Goal: Task Accomplishment & Management: Complete application form

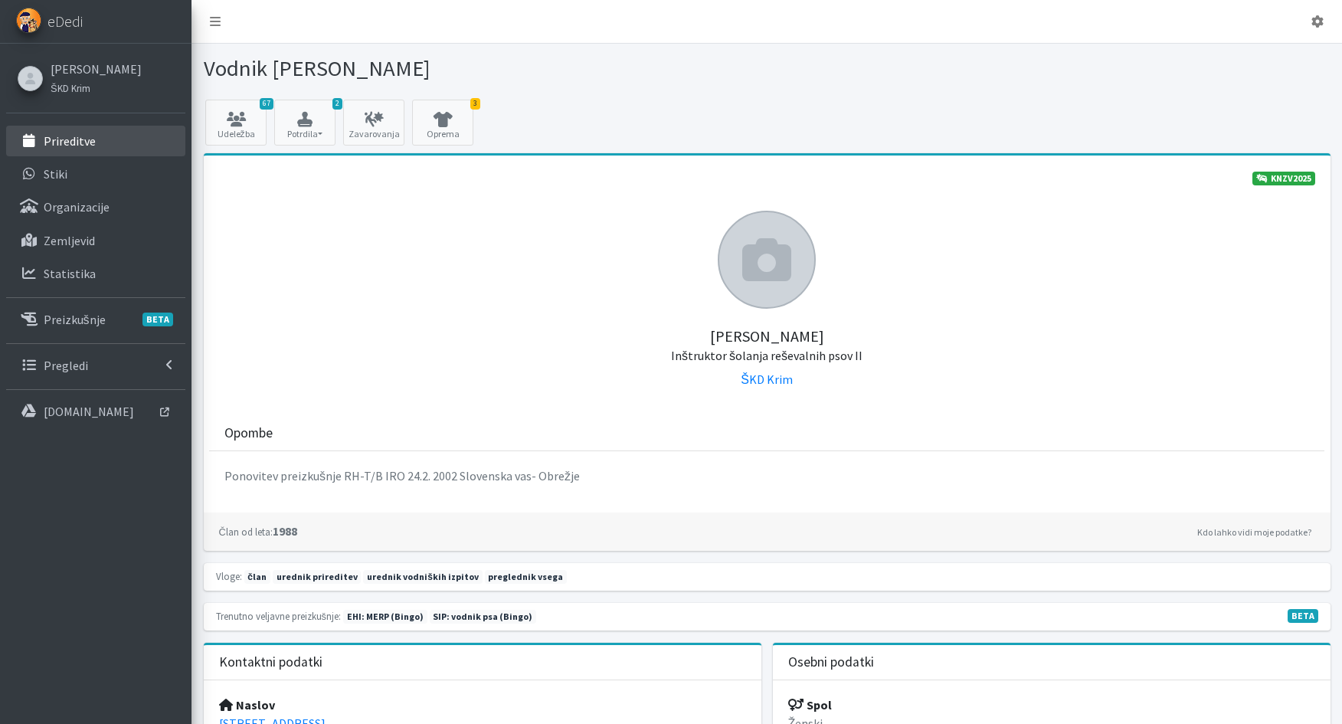
click at [70, 142] on p "Prireditve" at bounding box center [70, 140] width 52 height 15
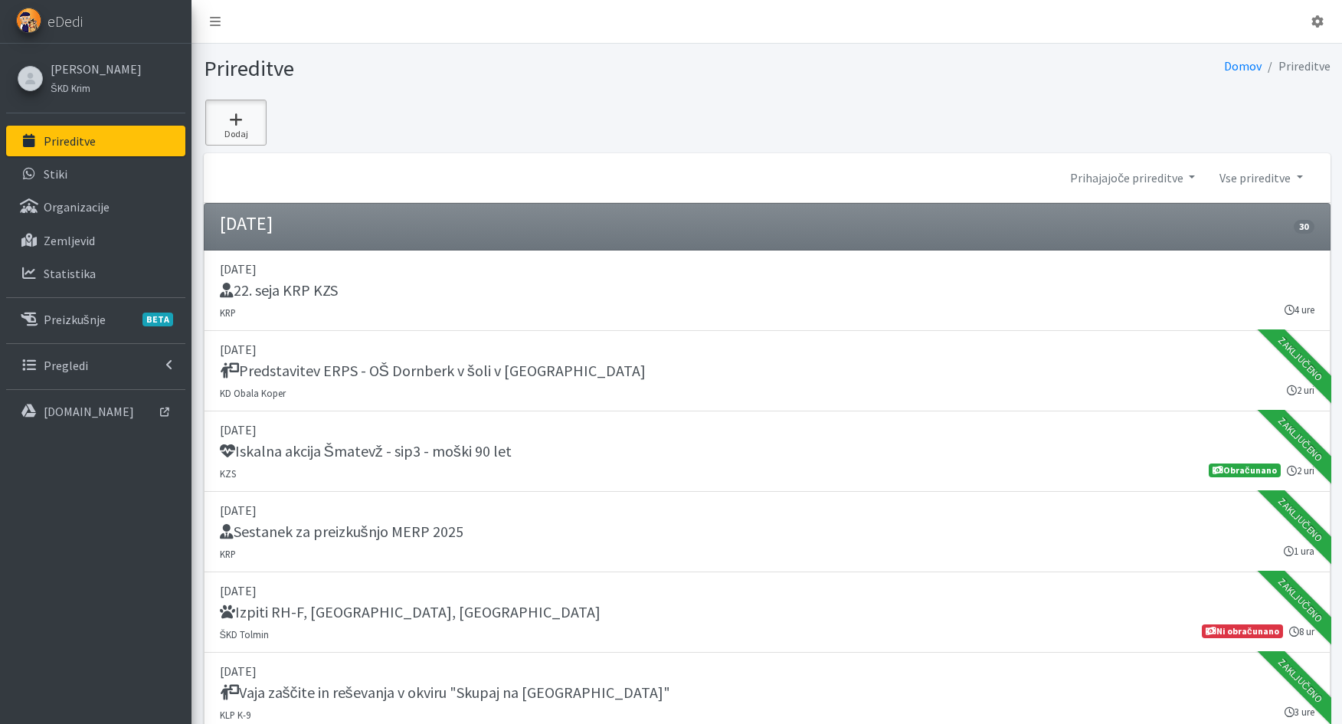
click at [236, 124] on icon at bounding box center [236, 119] width 52 height 15
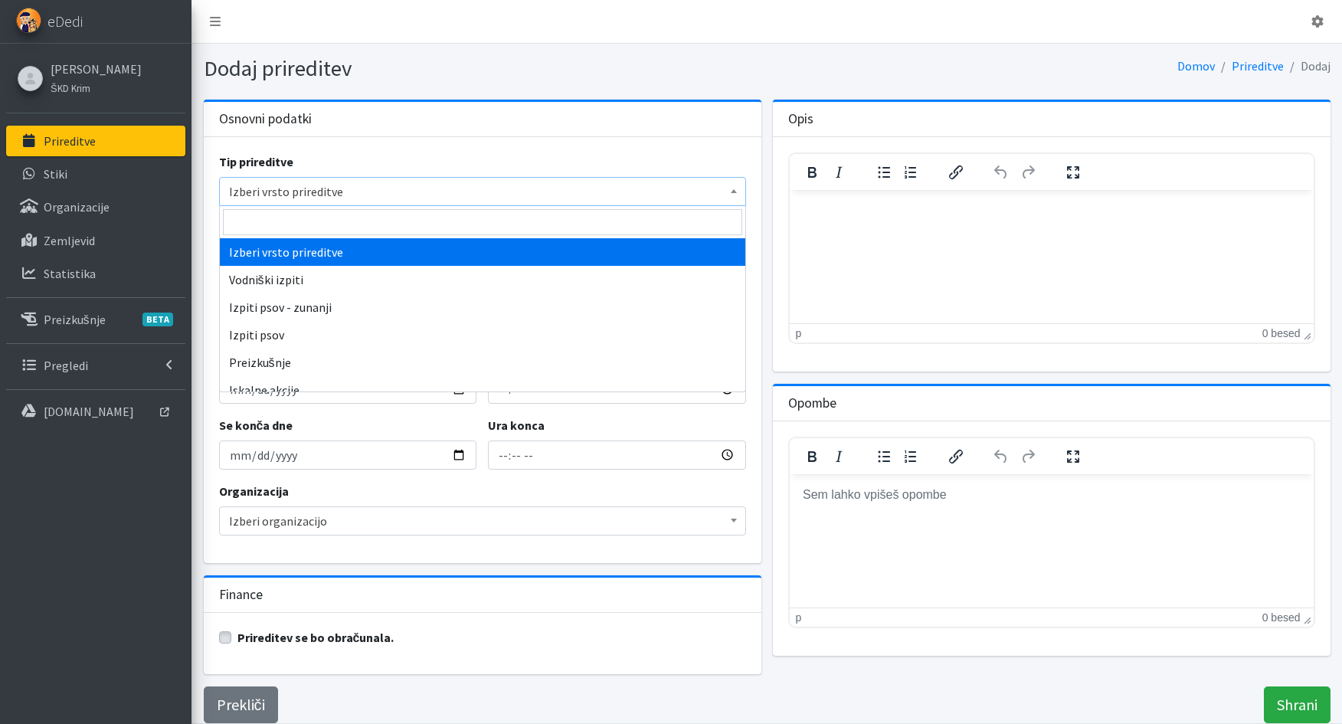
click at [253, 192] on span "Izberi vrsto prireditve" at bounding box center [482, 191] width 507 height 21
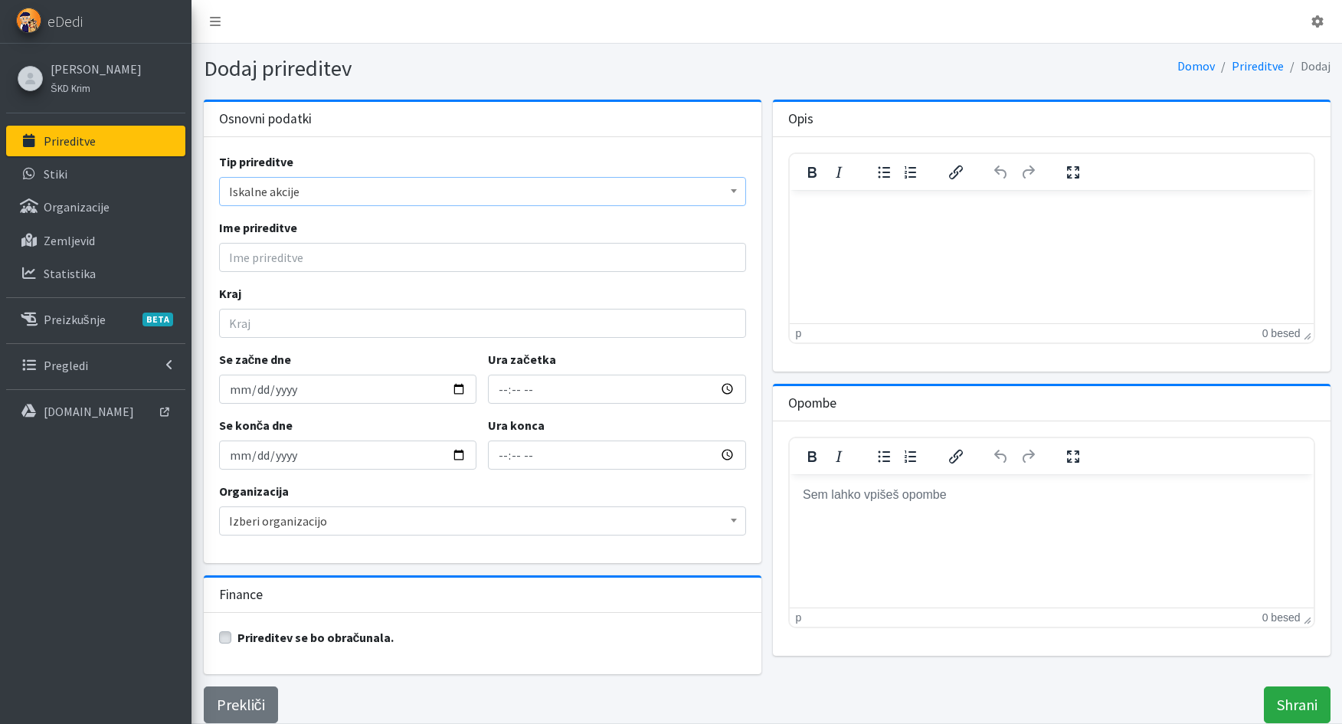
select select "1003"
click at [230, 256] on input "Ime prireditve" at bounding box center [482, 257] width 527 height 29
type input "Iskalna akcija LIbno - sip8,1, - mladostnik 14 let"
click at [243, 322] on input "Kraj" at bounding box center [482, 323] width 527 height 29
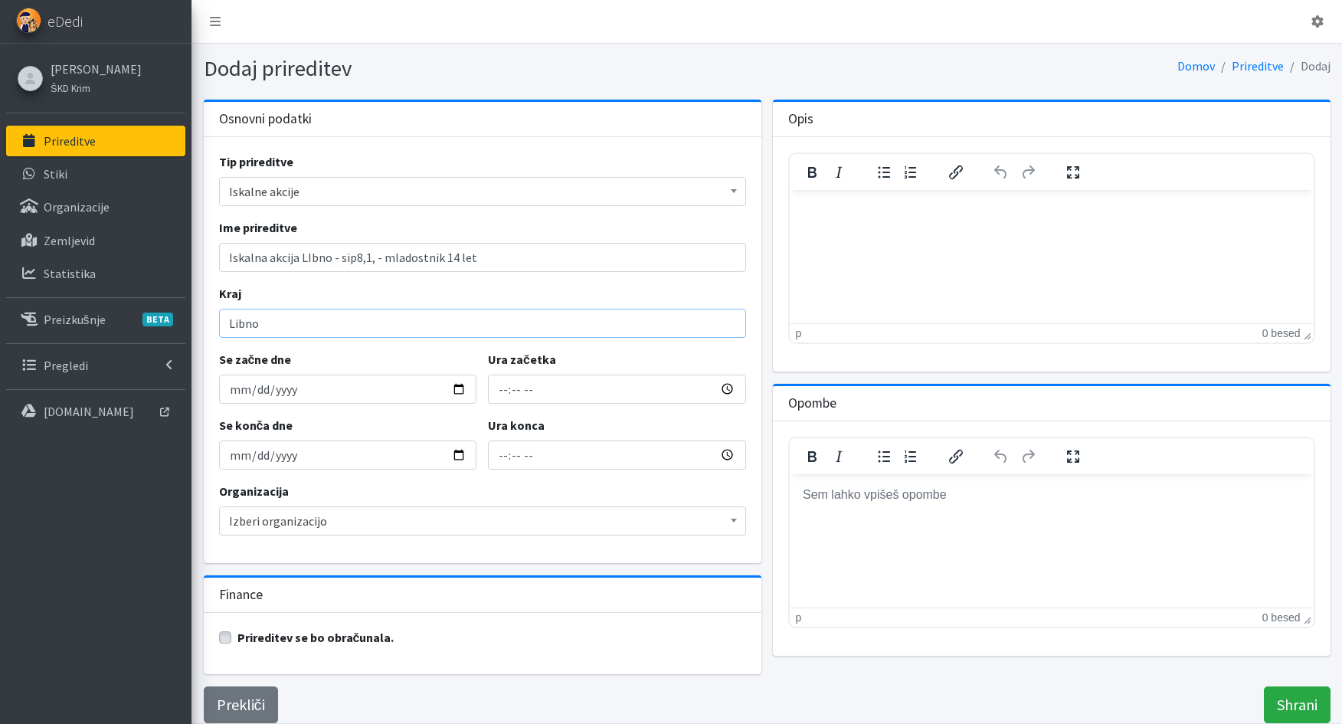
type input "Libno"
click at [237, 393] on input "Se začne dne" at bounding box center [348, 389] width 258 height 29
type input "2025-09-17"
click at [498, 395] on input "Ura začetka" at bounding box center [617, 389] width 258 height 29
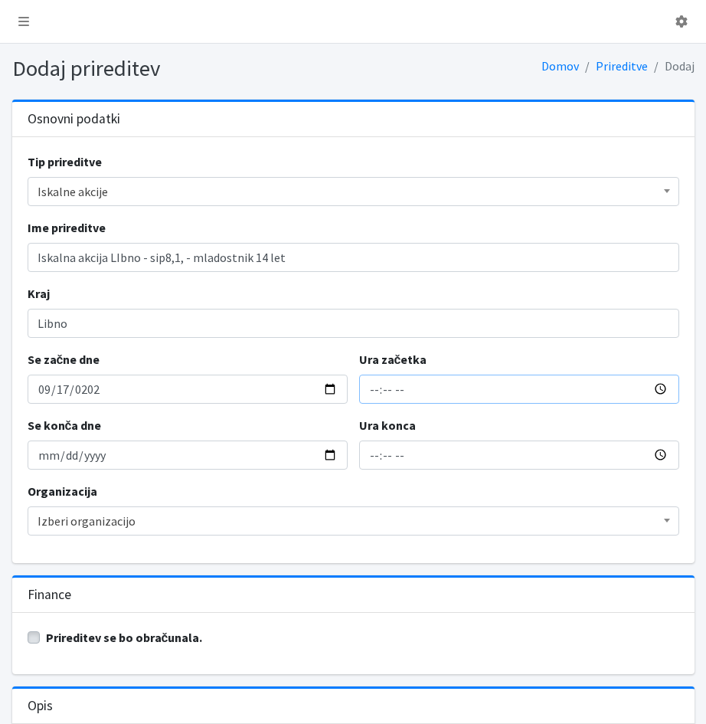
click at [368, 398] on input "Ura začetka" at bounding box center [519, 389] width 320 height 29
type input "17:28"
click at [378, 461] on input "19:28" at bounding box center [519, 455] width 320 height 29
type input "21:52"
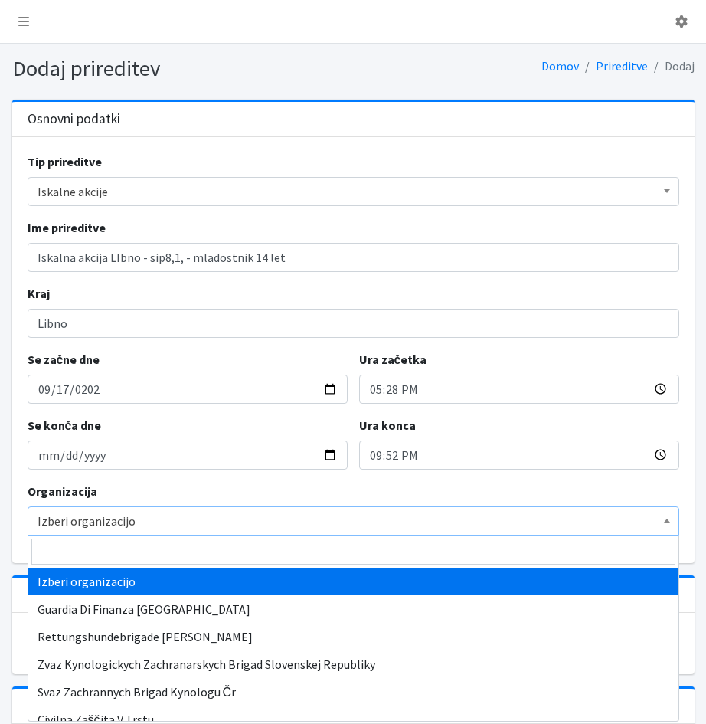
click at [66, 522] on span "Izberi organizacijo" at bounding box center [354, 520] width 632 height 21
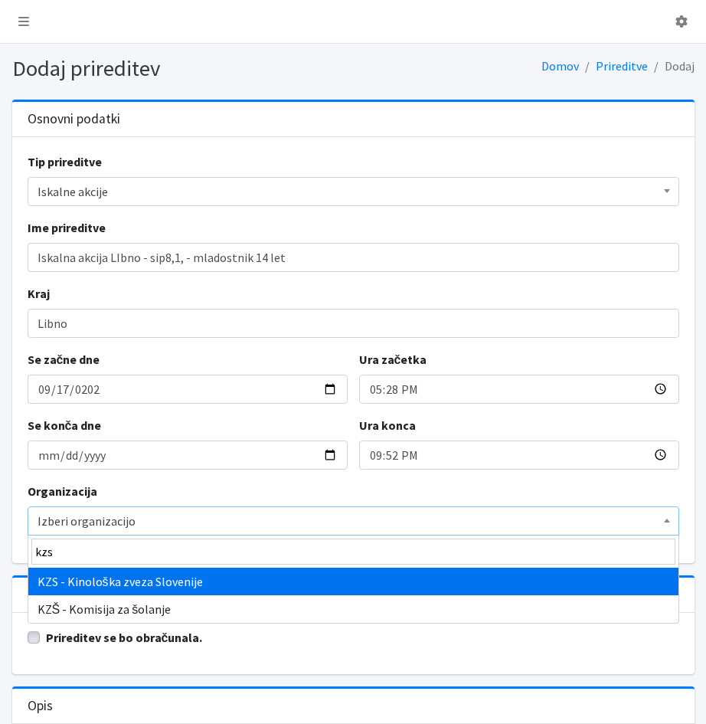
type input "kzs"
select select "1067"
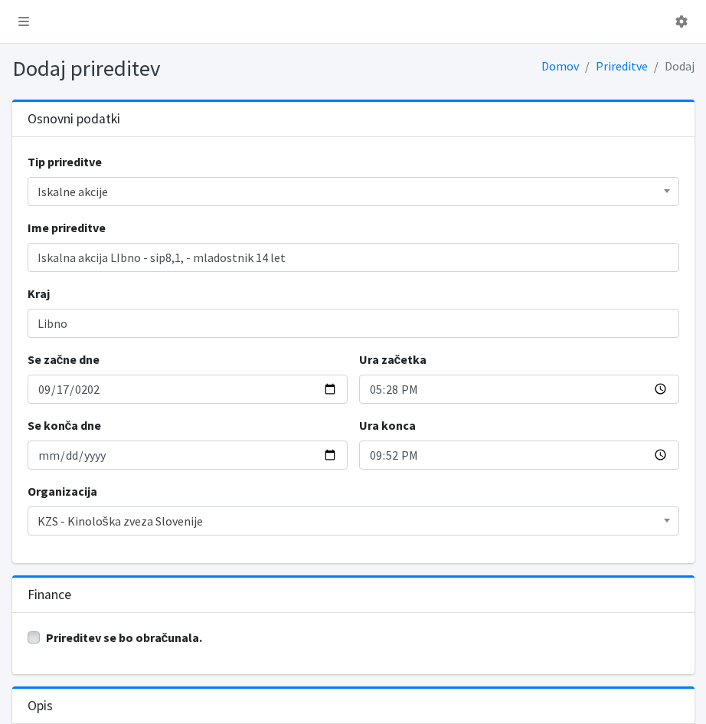
click at [46, 640] on label "Prireditev se bo obračunala." at bounding box center [124, 637] width 157 height 18
click at [34, 640] on input "Prireditev se bo obračunala." at bounding box center [34, 635] width 12 height 15
checkbox input "true"
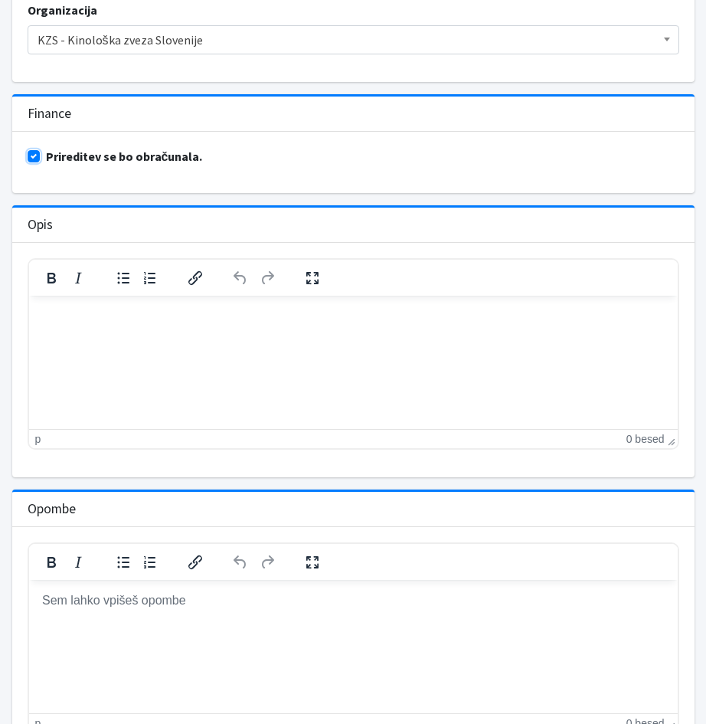
scroll to position [611, 0]
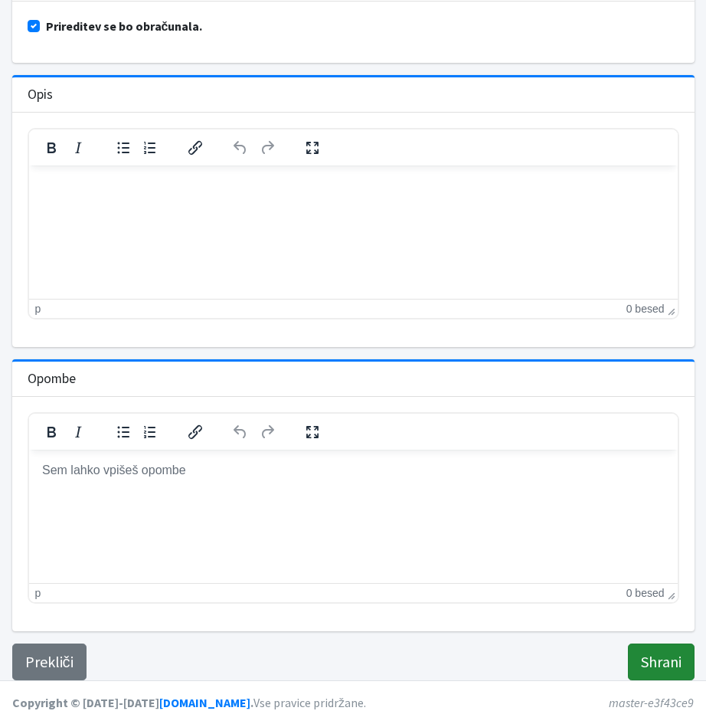
click at [669, 664] on input "Shrani" at bounding box center [661, 662] width 67 height 37
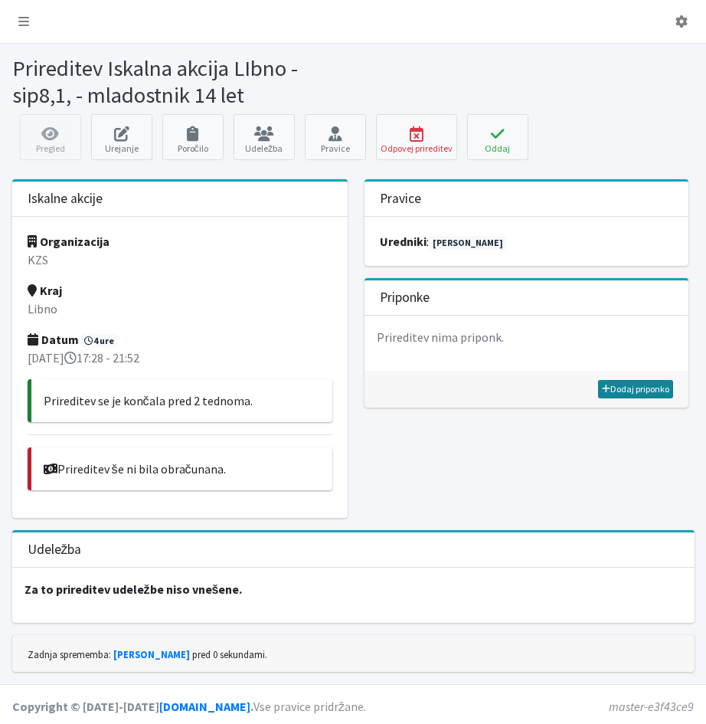
click at [620, 388] on link "Dodaj priponko" at bounding box center [635, 389] width 75 height 18
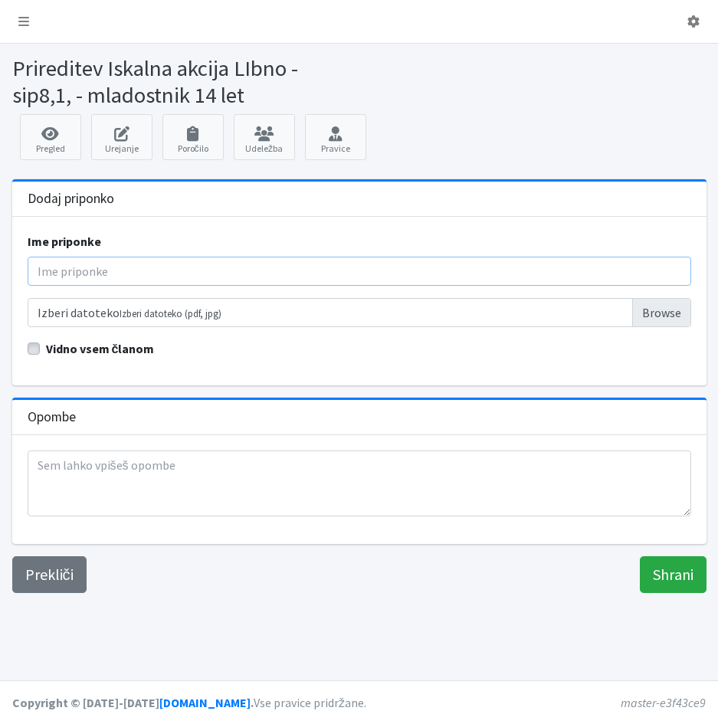
click at [77, 275] on input "Ime priponke" at bounding box center [359, 271] width 663 height 29
type input "Poročilo"
click at [104, 315] on input "Izberi datoteko Izberi datoteko (pdf, jpg)" at bounding box center [359, 312] width 663 height 29
type input "C:\fakepath\Iskalan akcija Libna Krško.pdf"
click at [678, 572] on input "Shrani" at bounding box center [673, 574] width 67 height 37
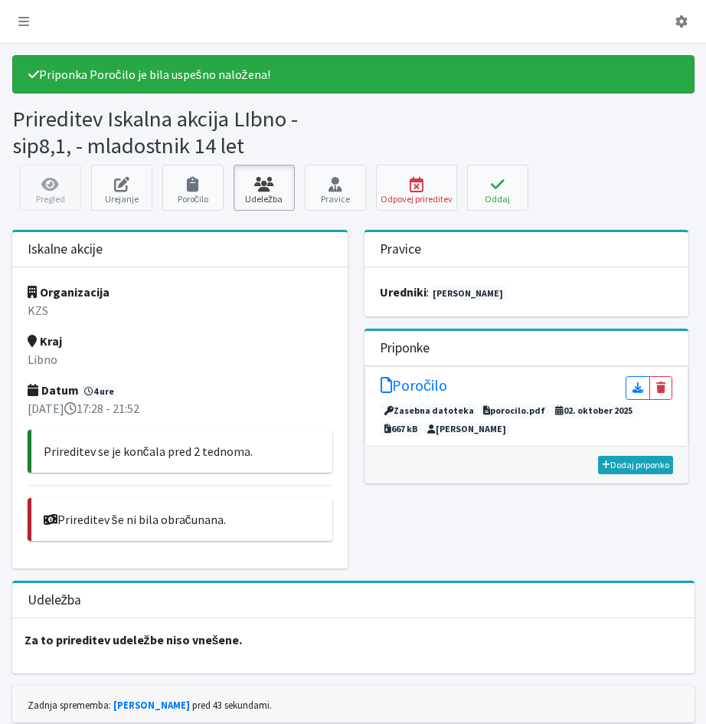
click at [267, 193] on link "Udeležba" at bounding box center [264, 188] width 61 height 46
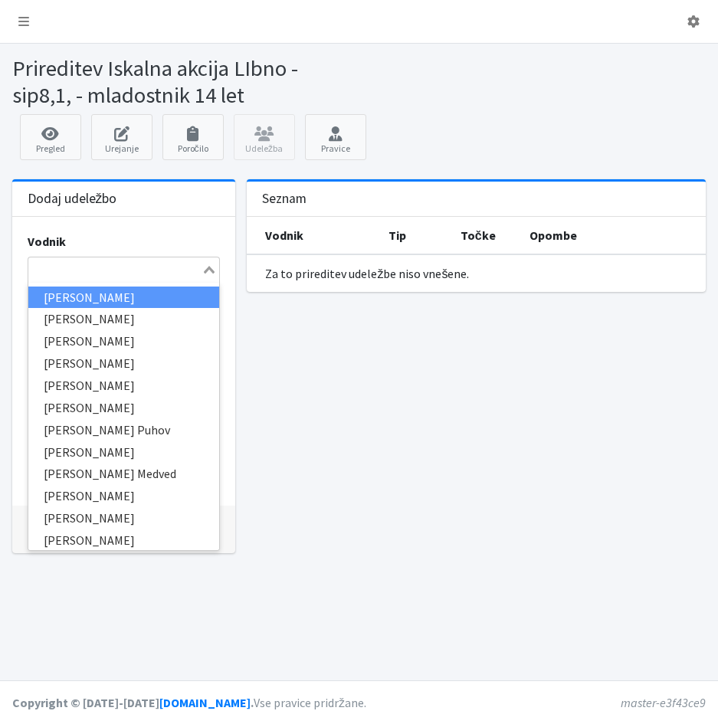
click at [107, 268] on input "Search for option" at bounding box center [115, 269] width 171 height 18
click at [113, 274] on input "Search for option" at bounding box center [115, 269] width 171 height 18
type input "beg"
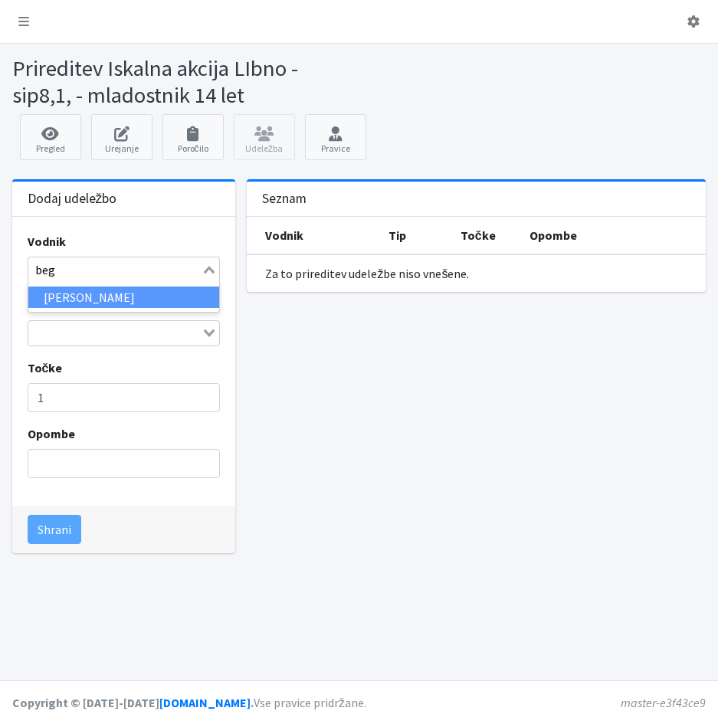
click at [122, 296] on li "[PERSON_NAME]" at bounding box center [124, 298] width 192 height 22
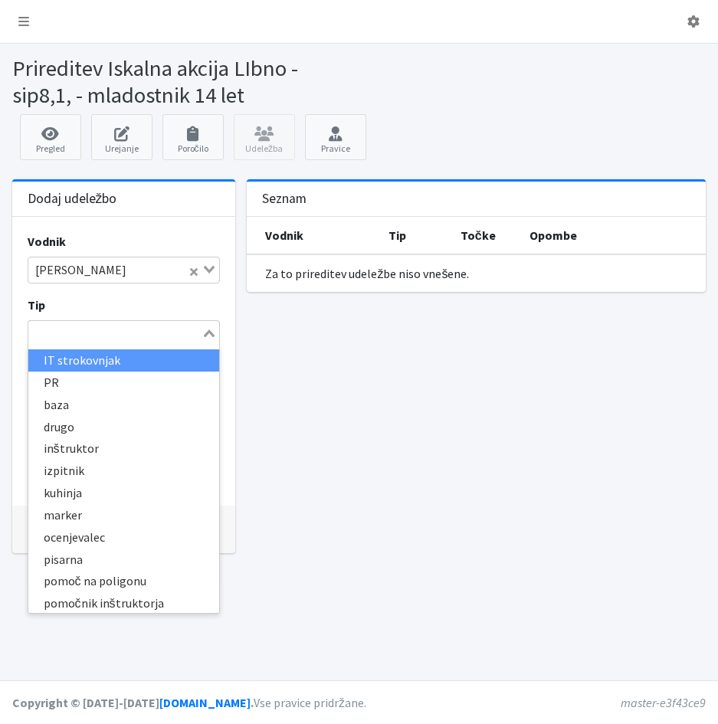
click at [141, 332] on input "Search for option" at bounding box center [115, 333] width 171 height 18
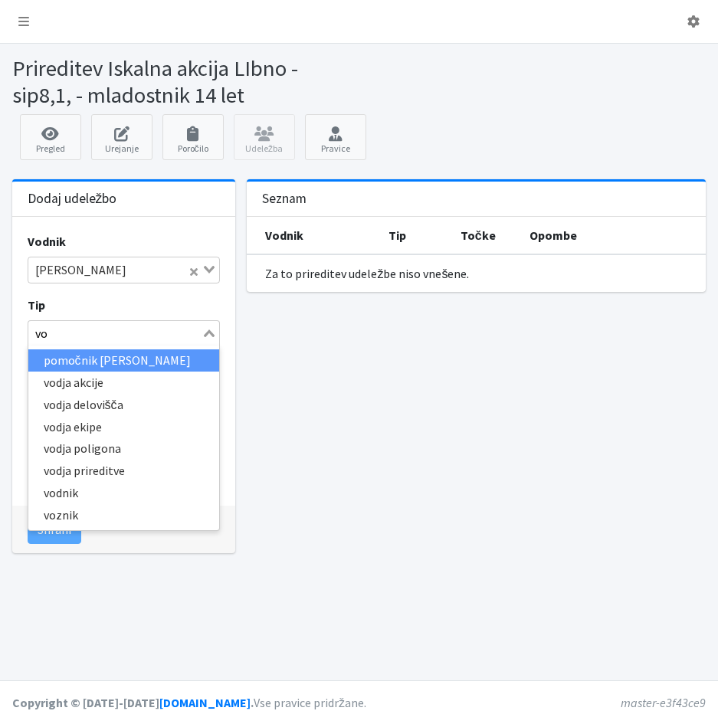
type input "vod"
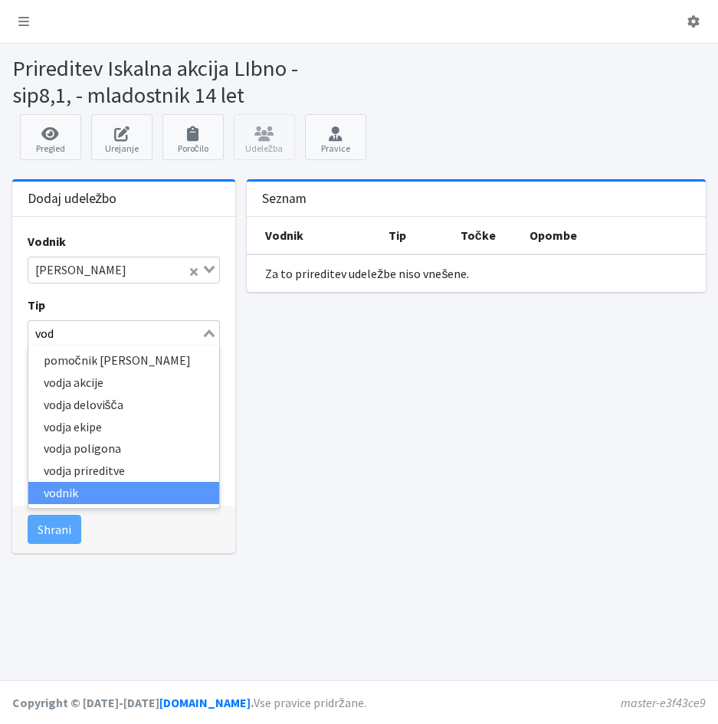
click at [66, 490] on li "vodnik" at bounding box center [124, 493] width 192 height 22
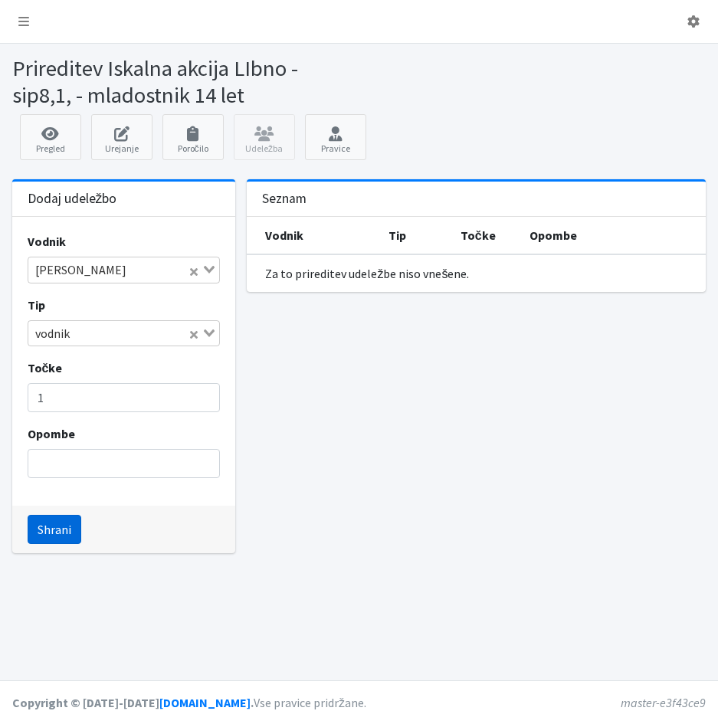
click at [48, 529] on button "Shrani" at bounding box center [55, 529] width 54 height 29
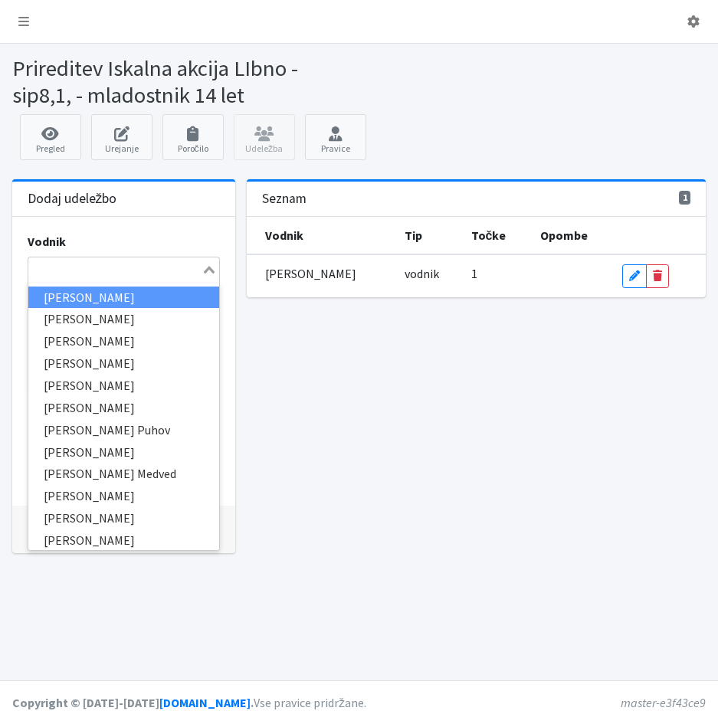
click at [58, 272] on input "Search for option" at bounding box center [115, 269] width 171 height 18
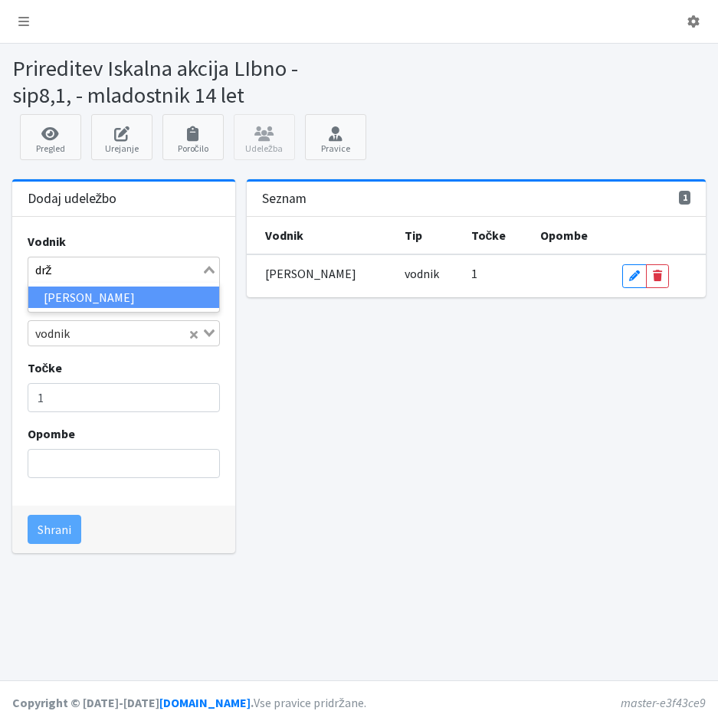
type input "drža"
click at [66, 296] on li "Petra Držan" at bounding box center [124, 298] width 192 height 22
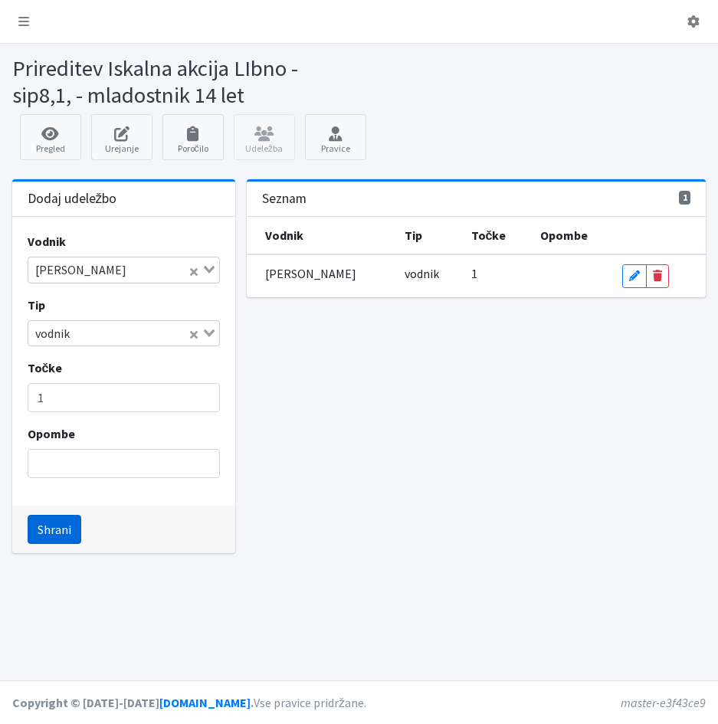
click at [52, 532] on button "Shrani" at bounding box center [55, 529] width 54 height 29
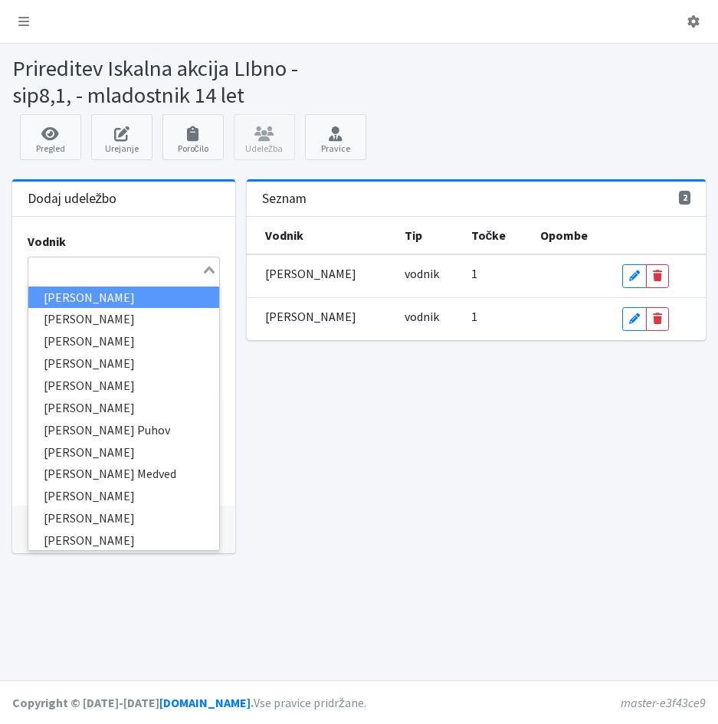
click at [37, 265] on input "Search for option" at bounding box center [115, 269] width 171 height 18
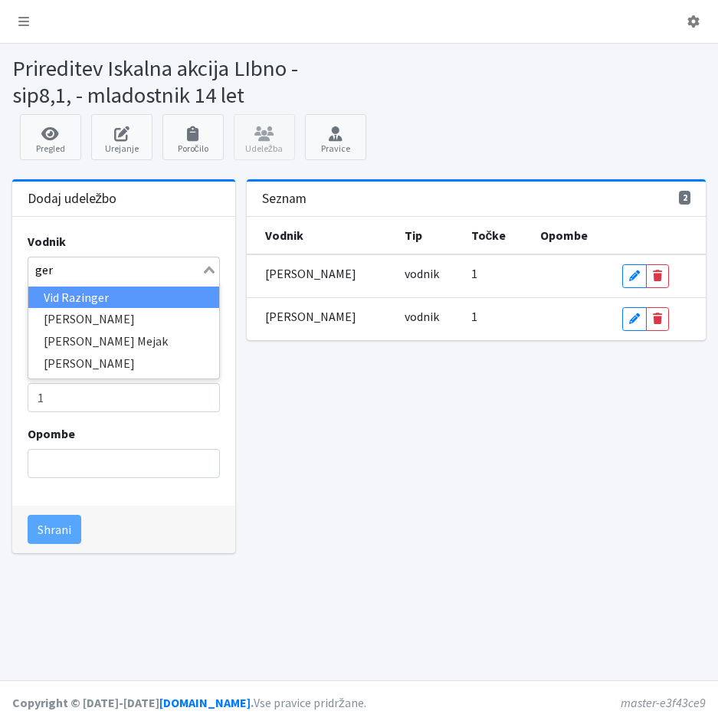
type input "gerk"
click at [51, 294] on li "[PERSON_NAME]" at bounding box center [124, 298] width 192 height 22
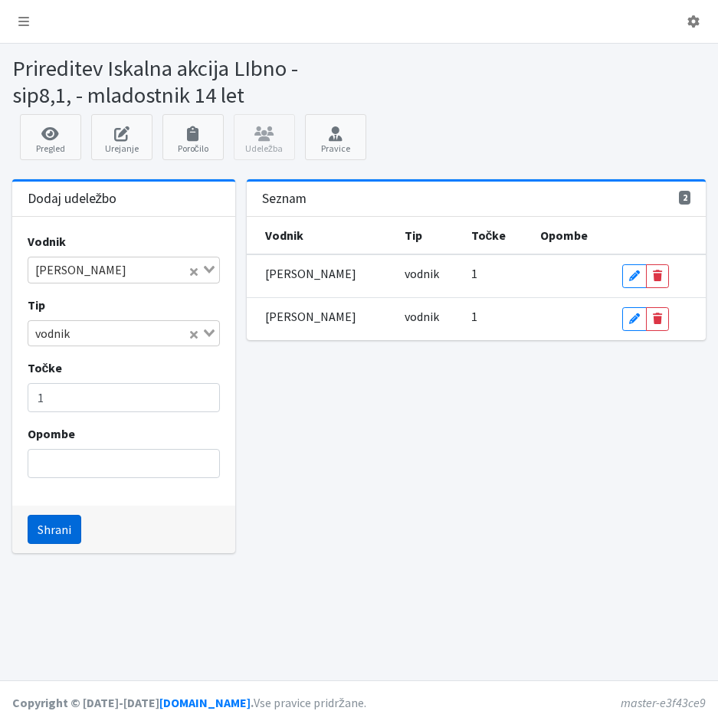
click at [47, 526] on button "Shrani" at bounding box center [55, 529] width 54 height 29
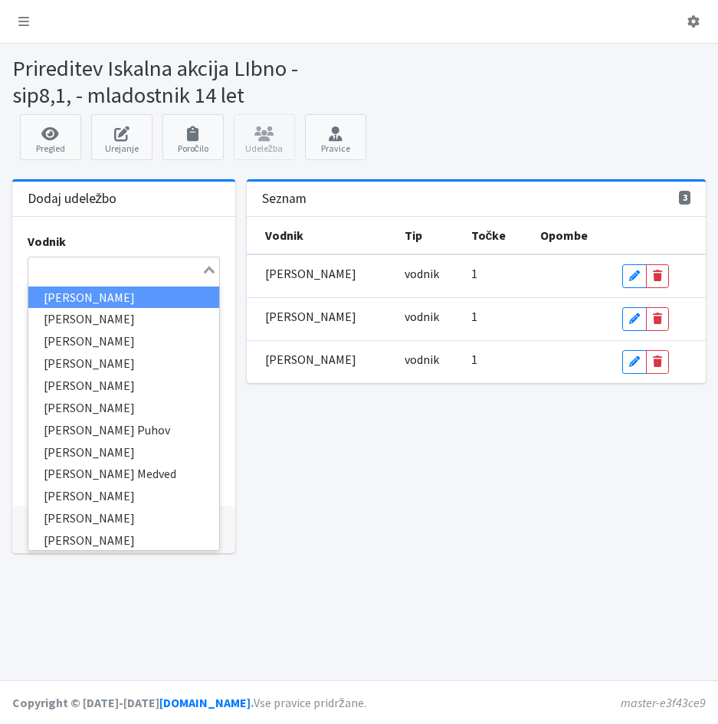
click at [36, 272] on input "Search for option" at bounding box center [115, 269] width 171 height 18
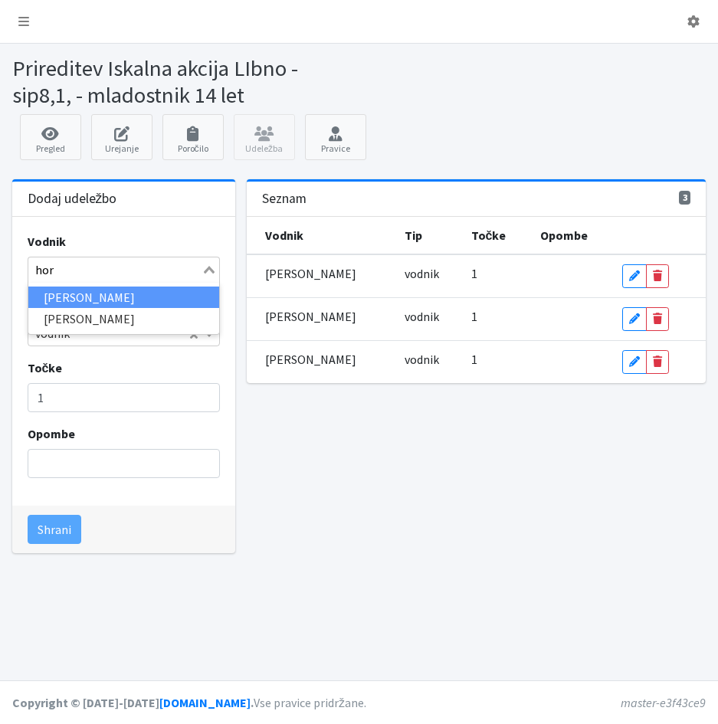
type input "horv"
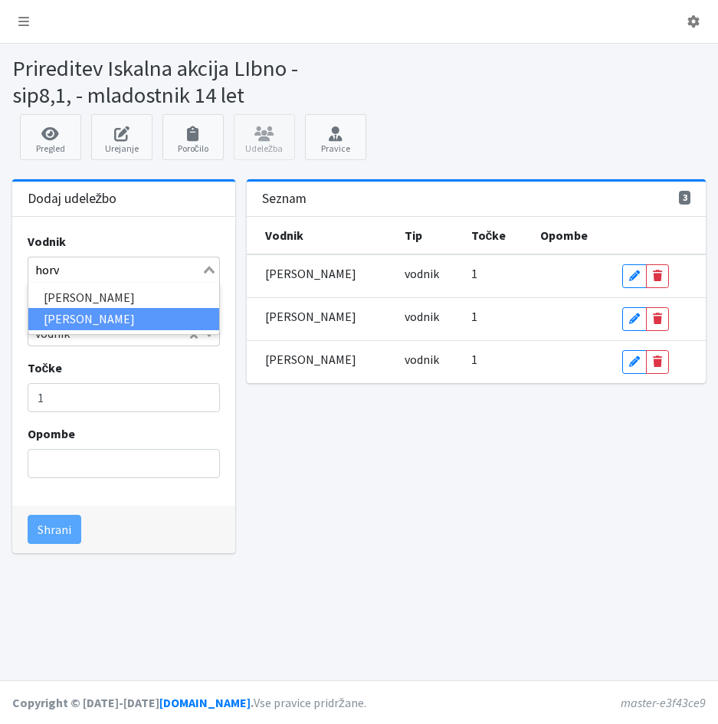
click at [48, 326] on li "[PERSON_NAME]" at bounding box center [124, 319] width 192 height 22
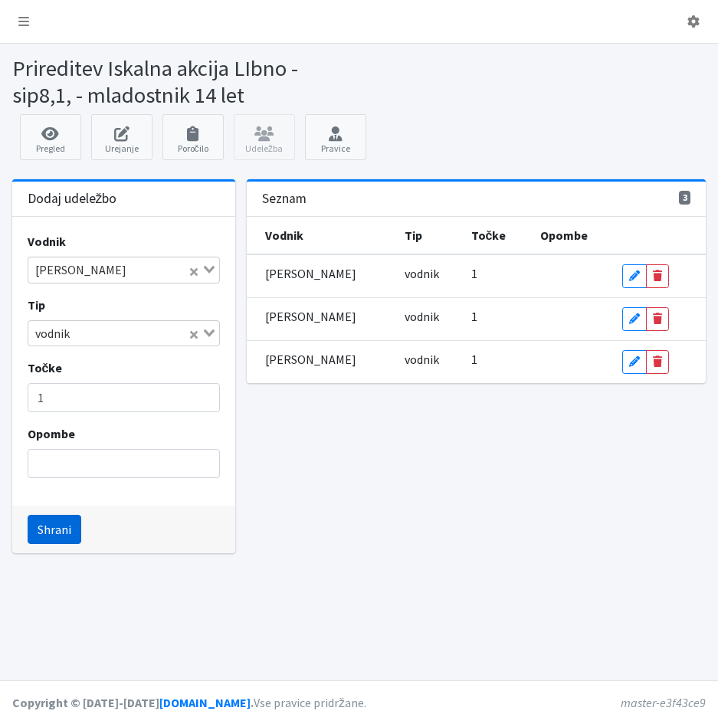
click at [39, 539] on button "Shrani" at bounding box center [55, 529] width 54 height 29
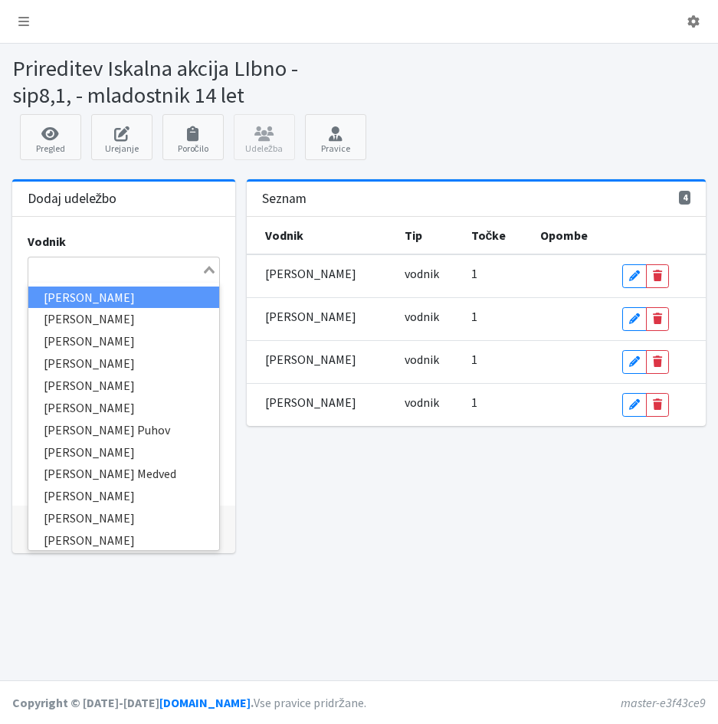
click at [36, 273] on input "Search for option" at bounding box center [115, 269] width 171 height 18
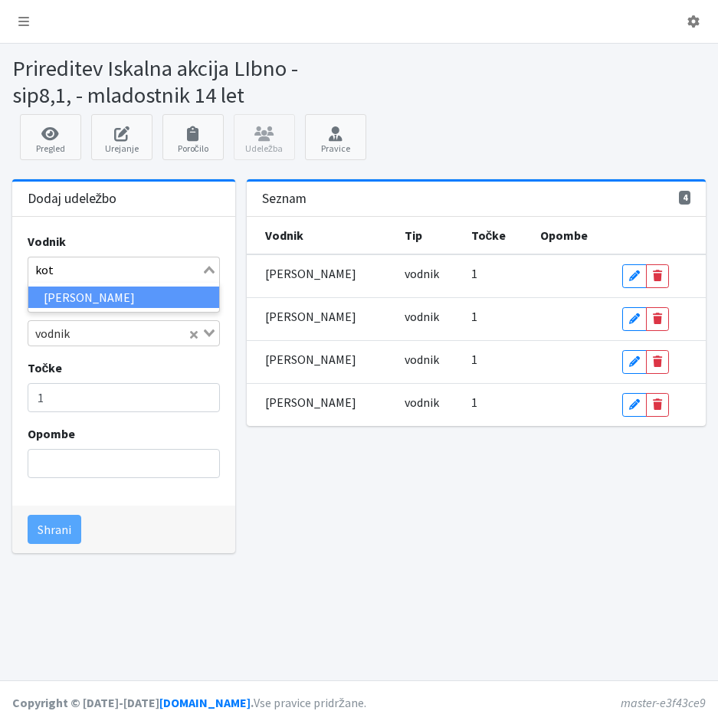
type input "kota"
click at [49, 294] on li "[PERSON_NAME]" at bounding box center [124, 298] width 192 height 22
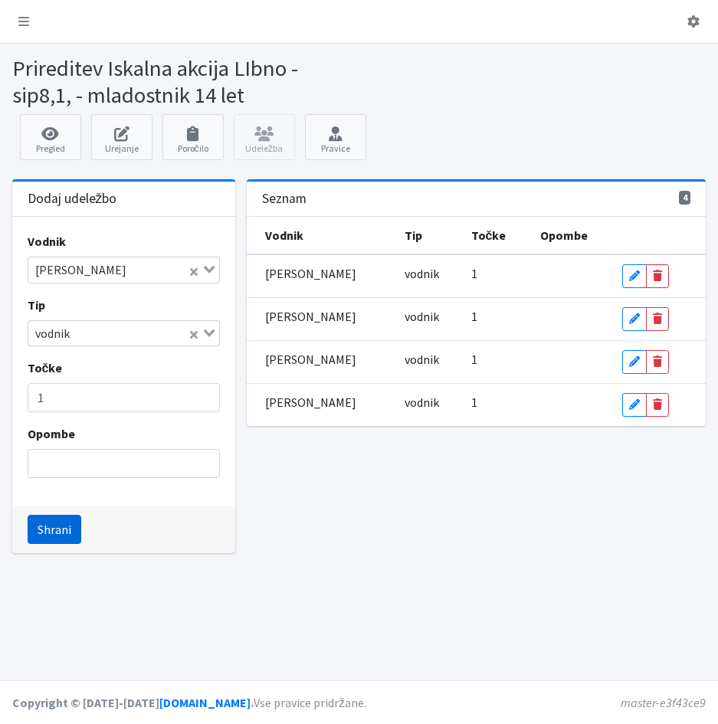
click at [42, 529] on button "Shrani" at bounding box center [55, 529] width 54 height 29
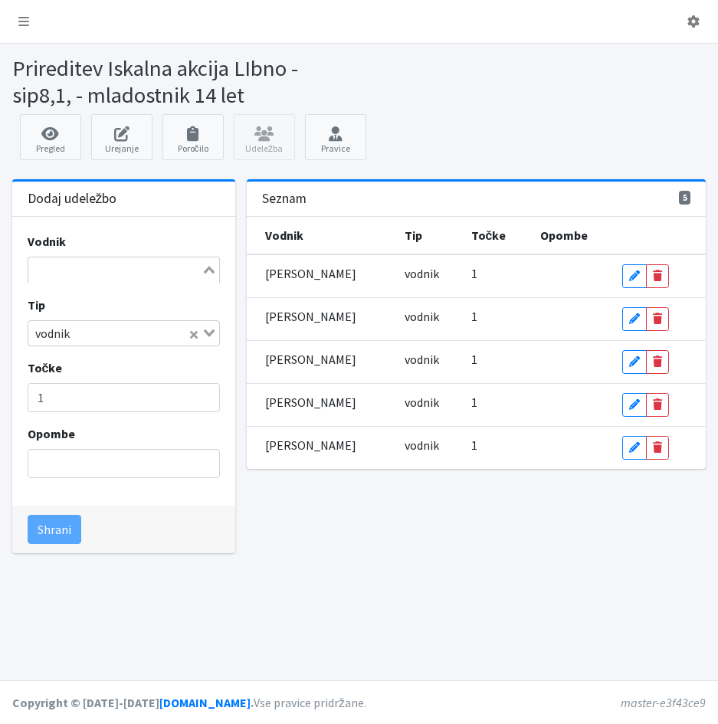
click at [49, 261] on input "Search for option" at bounding box center [115, 269] width 171 height 18
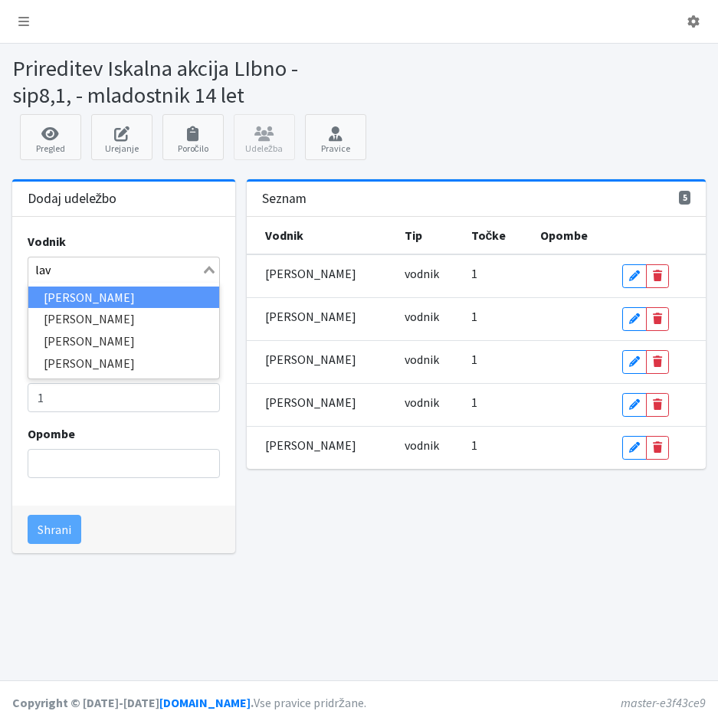
type input "lavr"
click at [67, 295] on li "[PERSON_NAME]" at bounding box center [124, 298] width 192 height 22
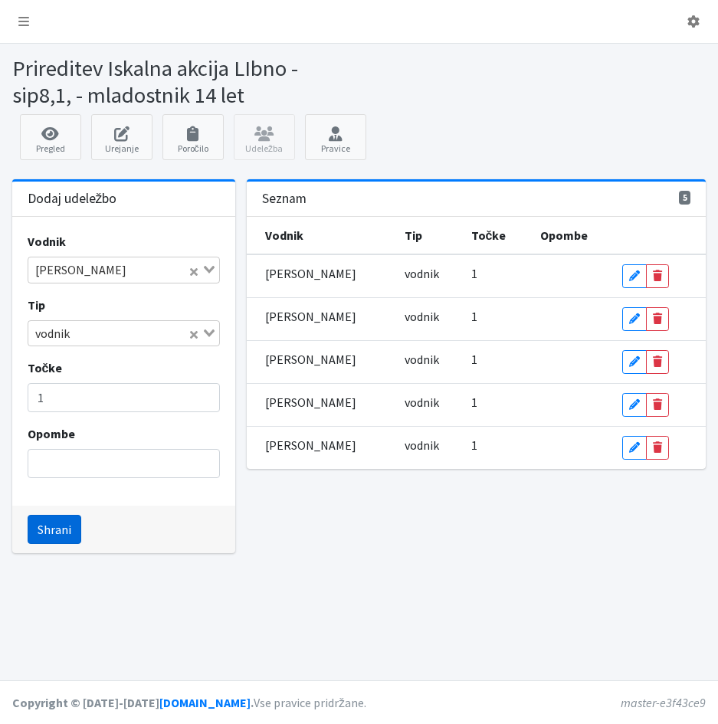
click at [56, 531] on button "Shrani" at bounding box center [55, 529] width 54 height 29
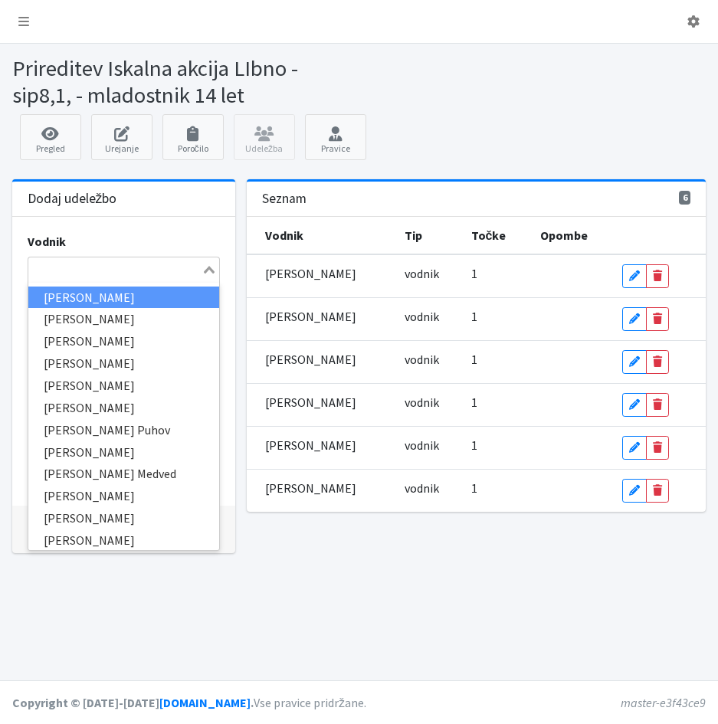
click at [38, 267] on input "Search for option" at bounding box center [115, 269] width 171 height 18
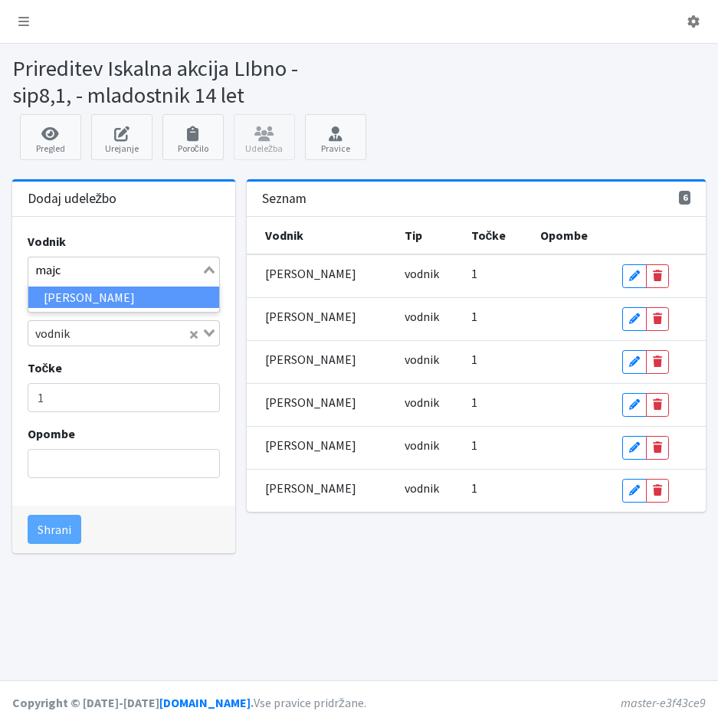
type input "majce"
click at [58, 298] on li "[PERSON_NAME]" at bounding box center [124, 298] width 192 height 22
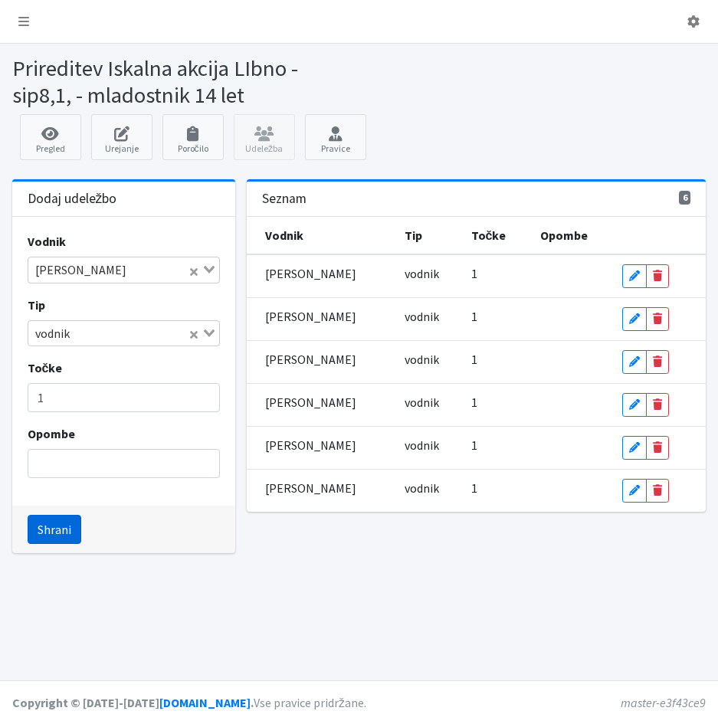
click at [58, 533] on button "Shrani" at bounding box center [55, 529] width 54 height 29
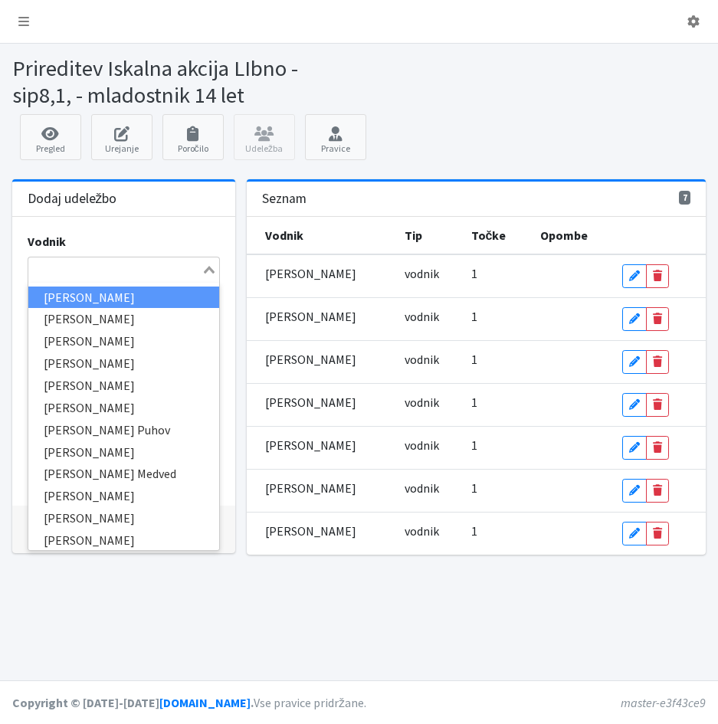
click at [33, 267] on input "Search for option" at bounding box center [115, 269] width 171 height 18
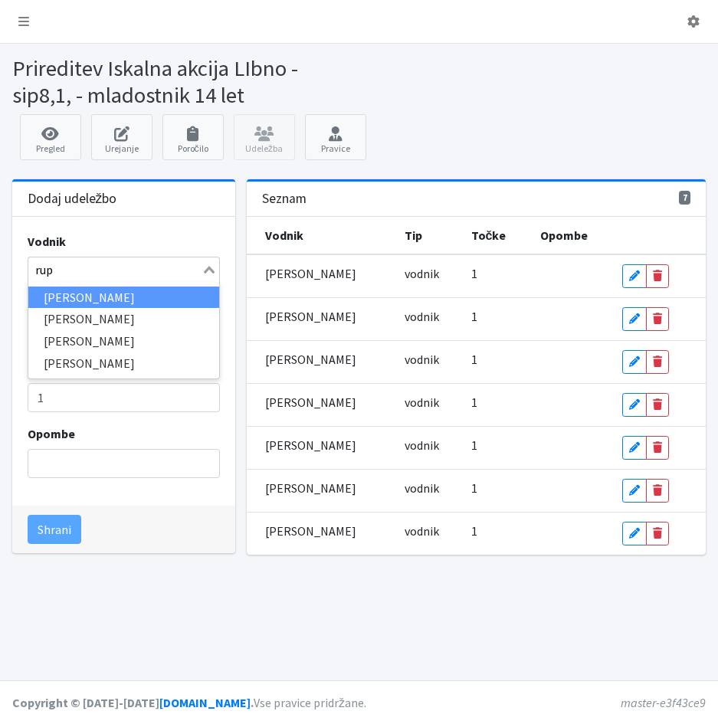
type input "rupn"
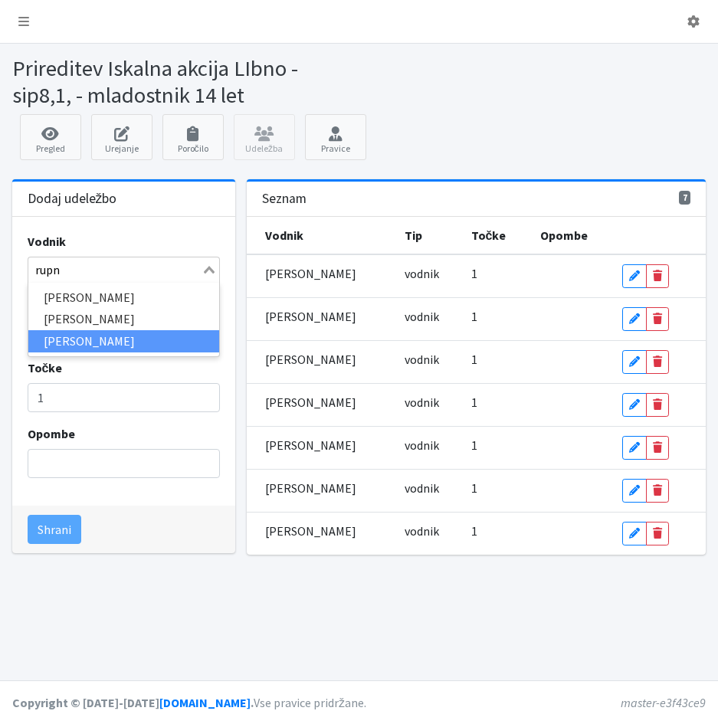
click at [43, 335] on li "[PERSON_NAME]" at bounding box center [124, 341] width 192 height 22
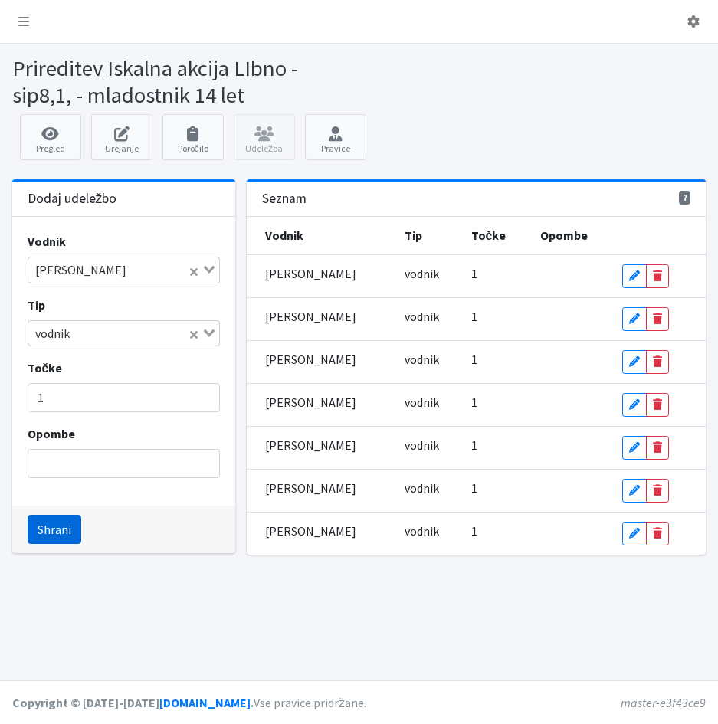
click at [47, 529] on button "Shrani" at bounding box center [55, 529] width 54 height 29
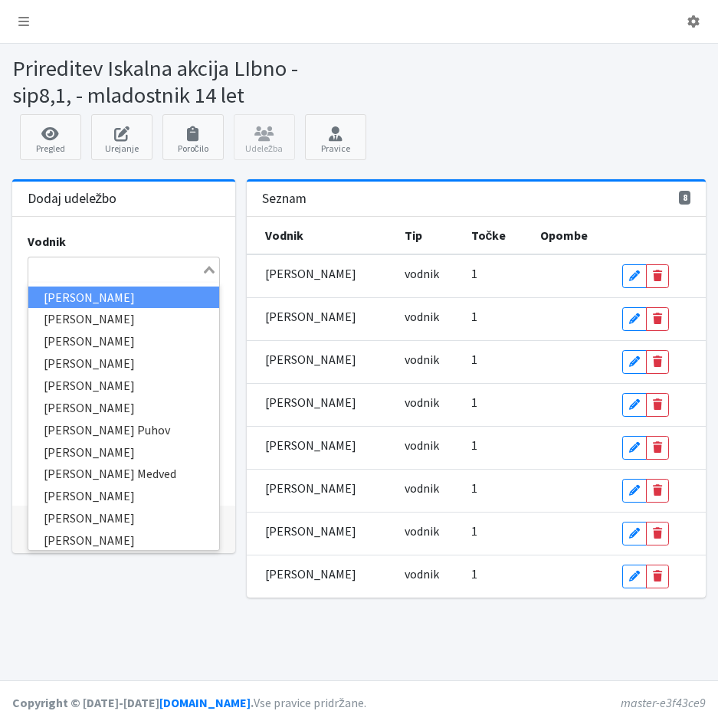
click at [41, 269] on input "Search for option" at bounding box center [115, 269] width 171 height 18
type input "šek"
click at [61, 296] on li "[PERSON_NAME]" at bounding box center [124, 298] width 192 height 22
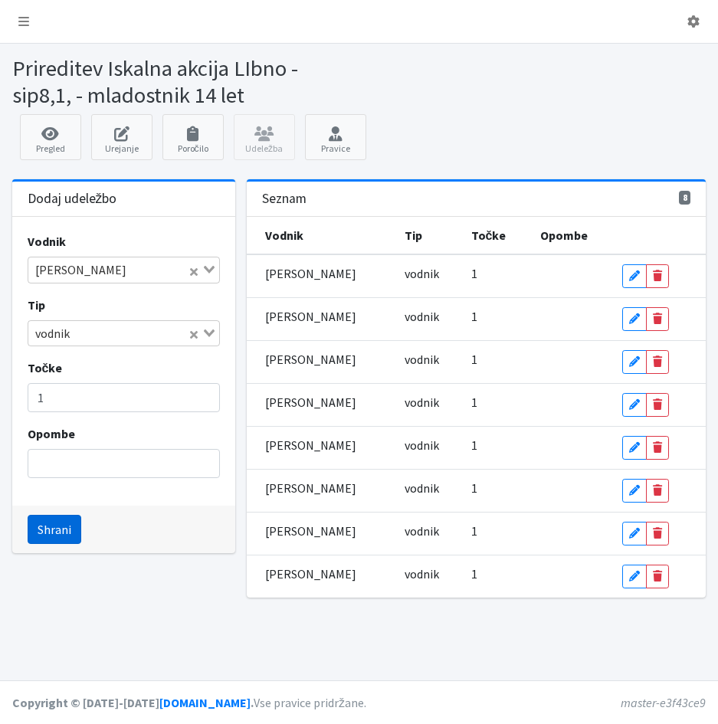
click at [47, 535] on button "Shrani" at bounding box center [55, 529] width 54 height 29
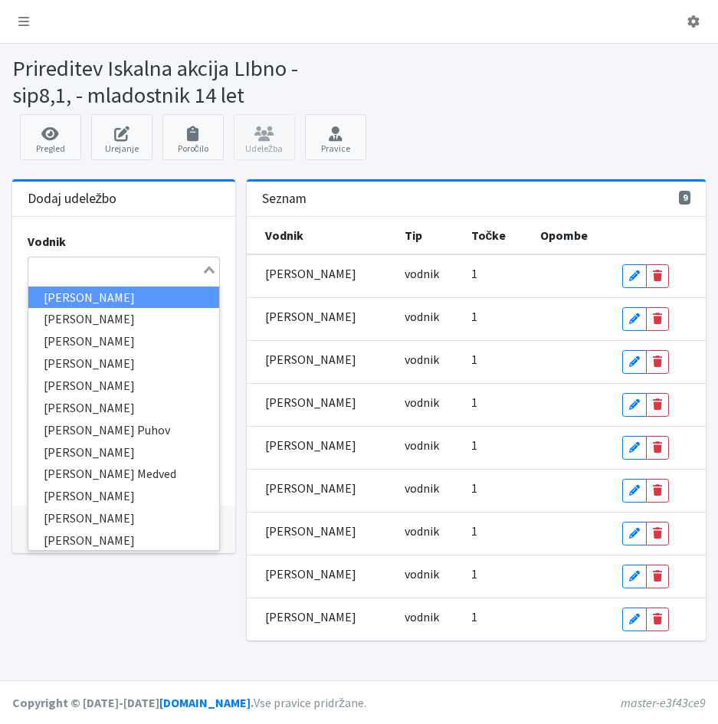
click at [47, 270] on input "Search for option" at bounding box center [115, 269] width 171 height 18
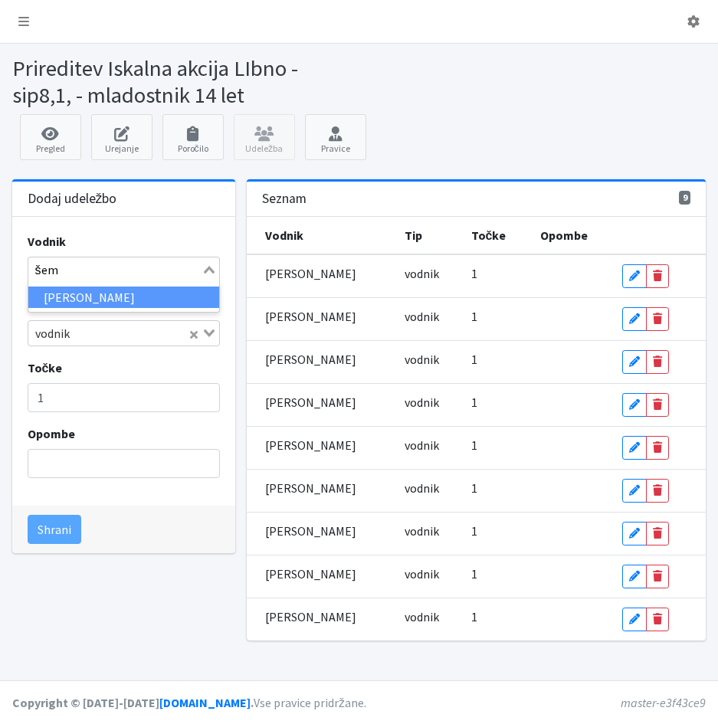
type input "šeme"
click at [47, 296] on li "[PERSON_NAME]" at bounding box center [124, 298] width 192 height 22
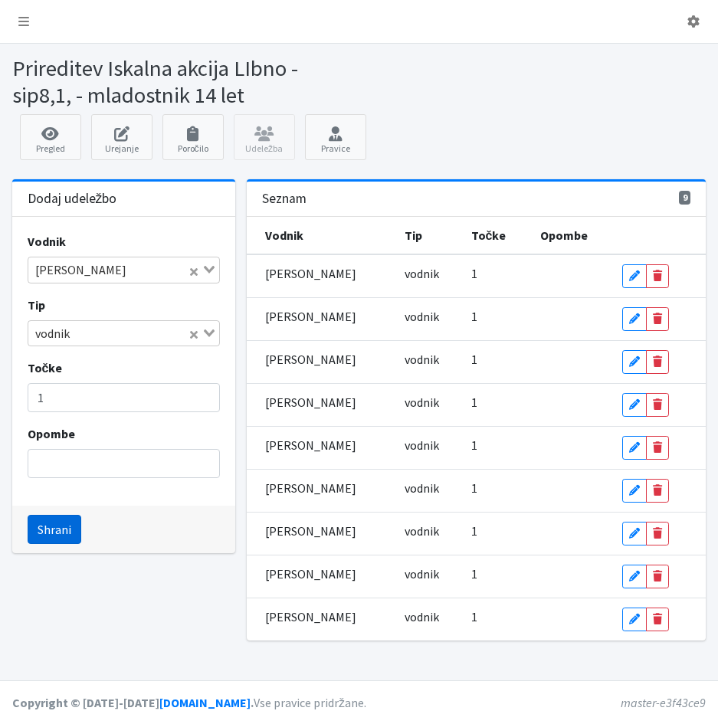
click at [49, 526] on button "Shrani" at bounding box center [55, 529] width 54 height 29
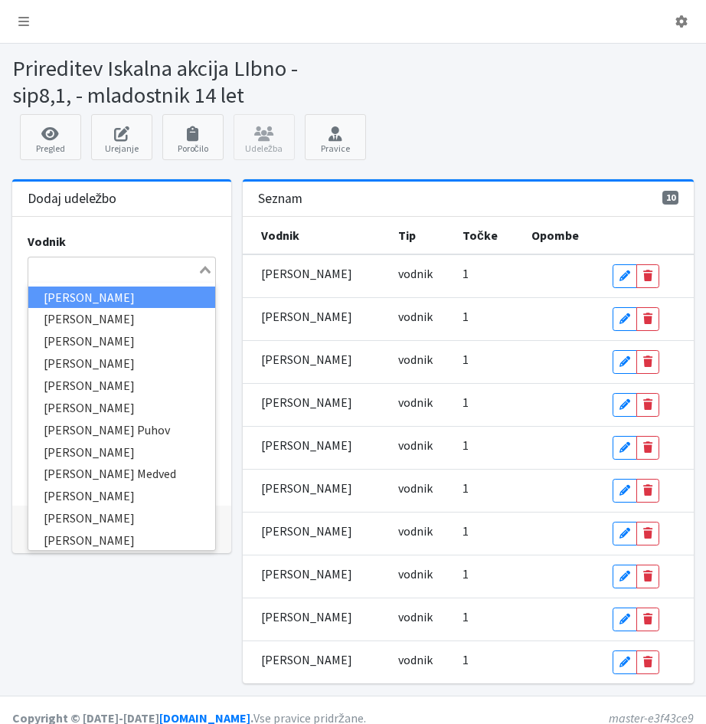
click at [41, 272] on input "Search for option" at bounding box center [113, 269] width 167 height 18
type input "ver"
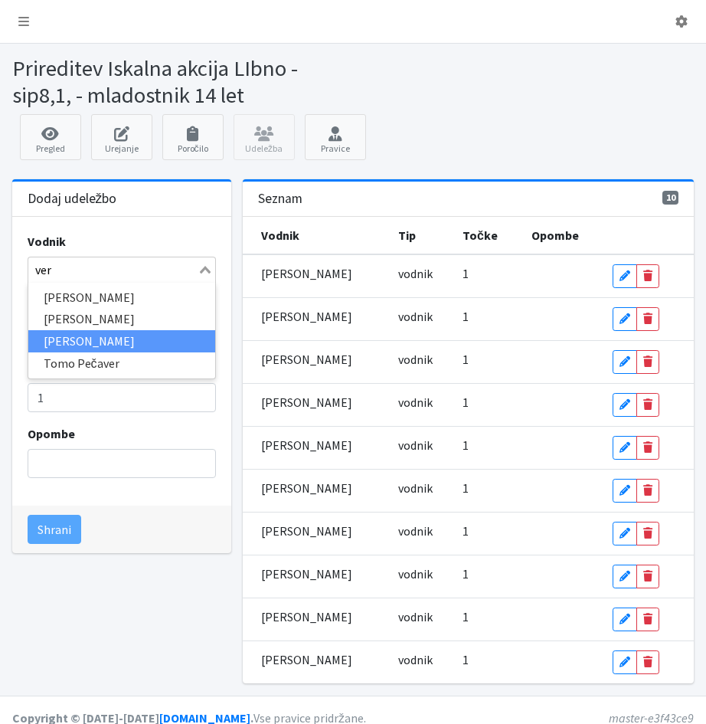
click at [50, 339] on li "[PERSON_NAME]" at bounding box center [122, 341] width 188 height 22
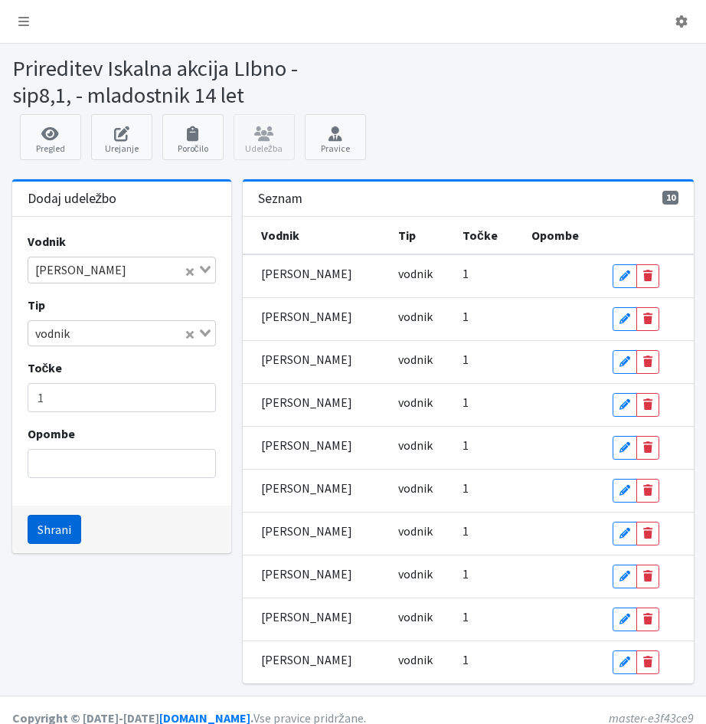
click at [44, 530] on button "Shrani" at bounding box center [55, 529] width 54 height 29
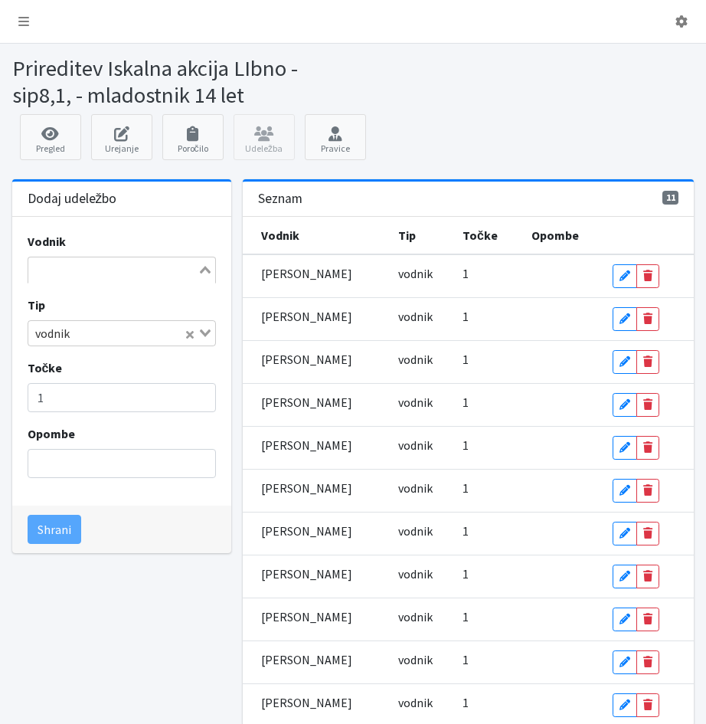
click at [44, 268] on input "Search for option" at bounding box center [113, 269] width 167 height 18
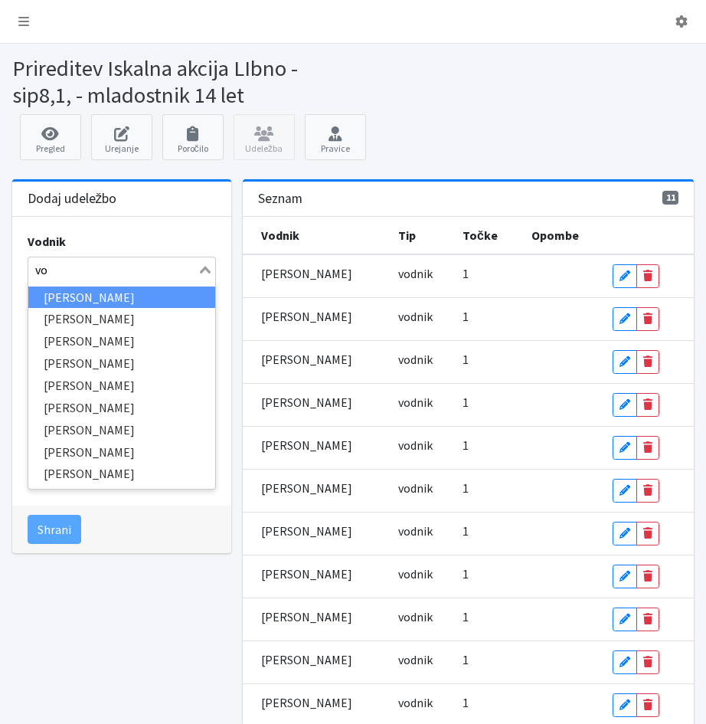
type input "voz"
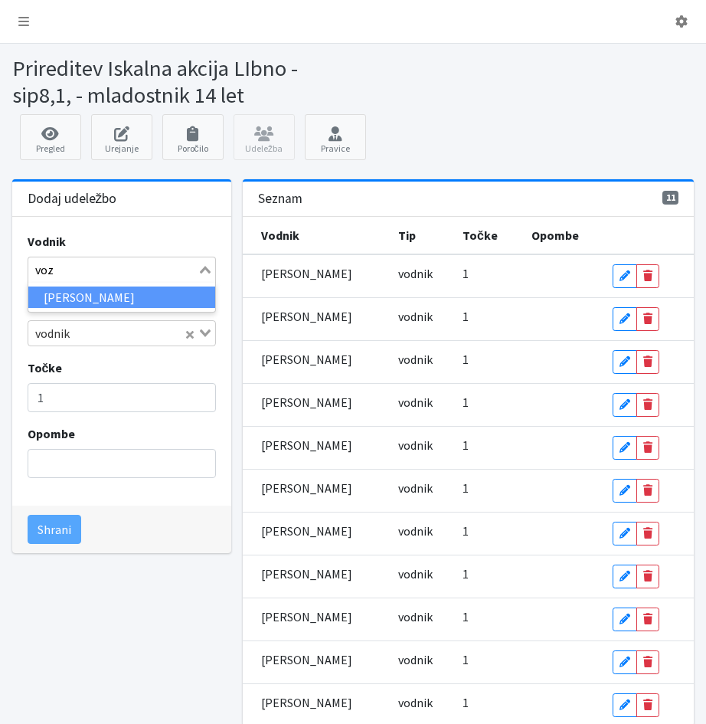
click at [66, 301] on li "[PERSON_NAME]" at bounding box center [122, 298] width 188 height 22
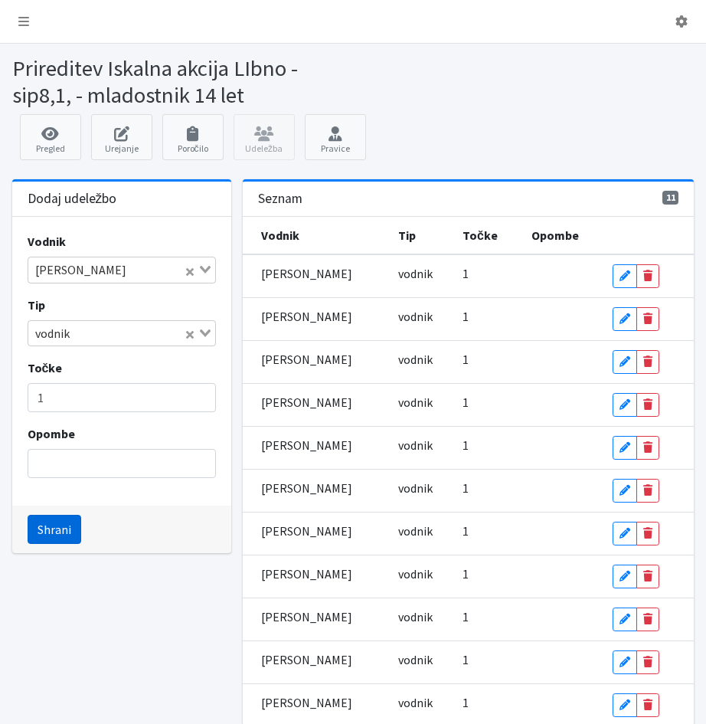
click at [57, 530] on button "Shrani" at bounding box center [55, 529] width 54 height 29
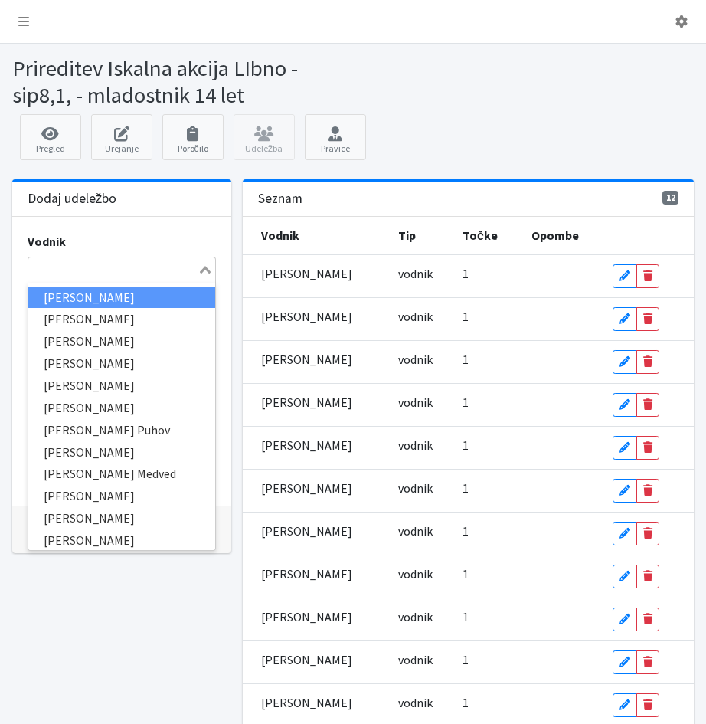
click at [50, 268] on input "Search for option" at bounding box center [113, 269] width 167 height 18
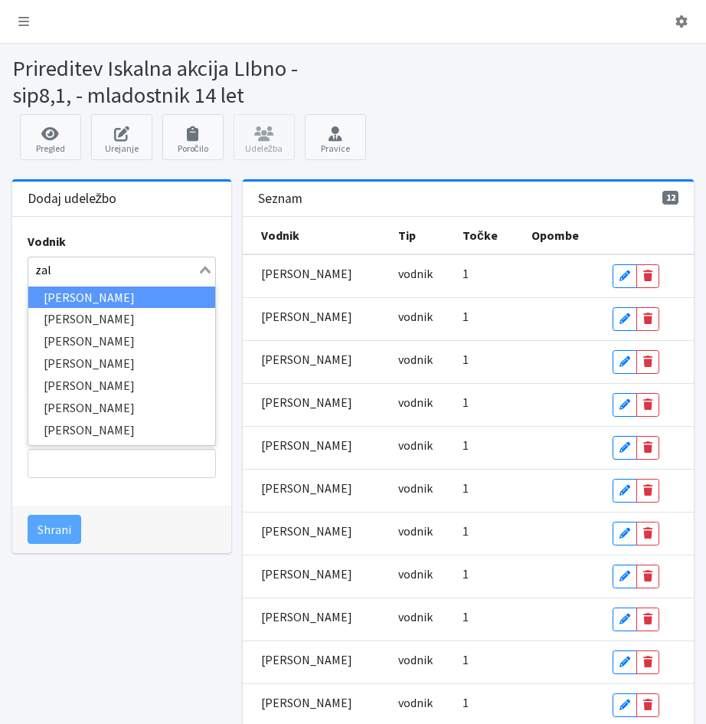
type input "zale"
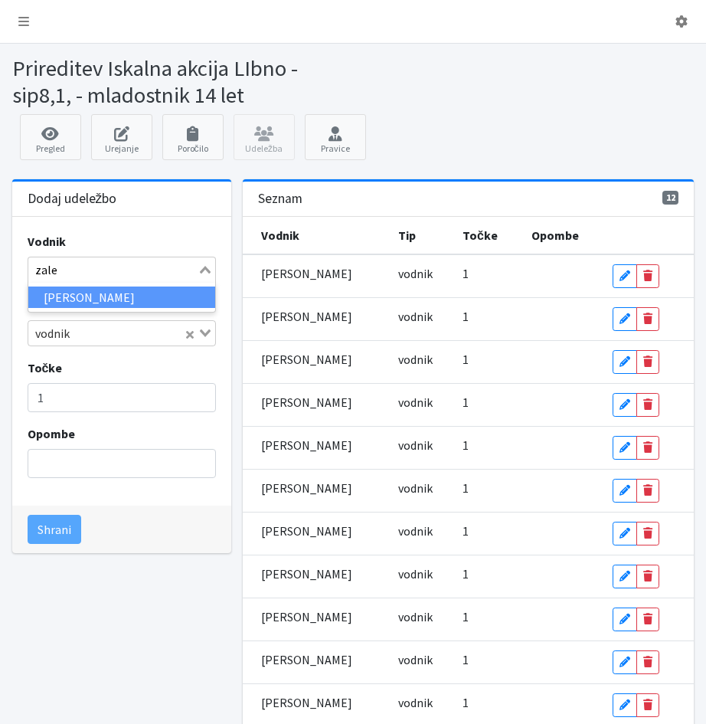
click at [52, 301] on li "[PERSON_NAME]" at bounding box center [122, 298] width 188 height 22
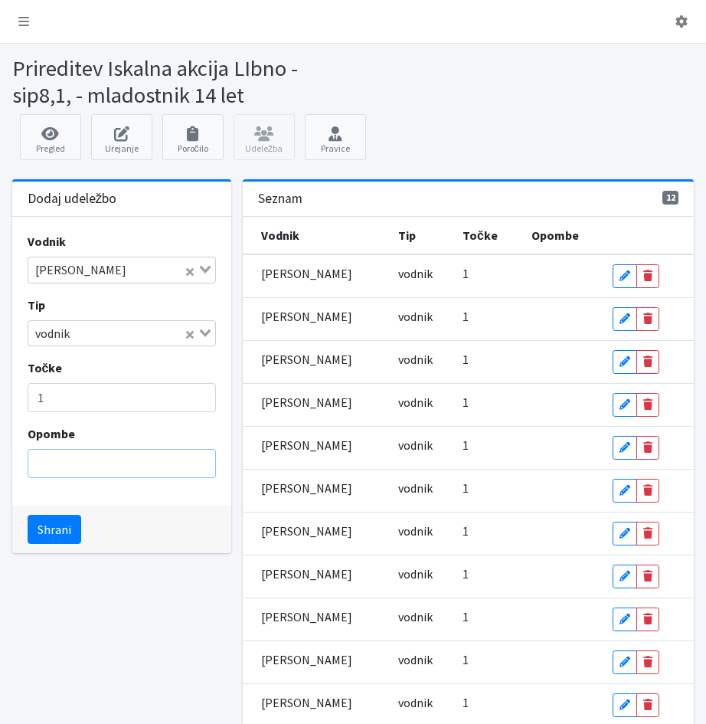
click at [67, 463] on input "Opombe" at bounding box center [122, 463] width 189 height 29
type input "logistika"
click at [51, 536] on button "Shrani" at bounding box center [55, 529] width 54 height 29
click at [51, 270] on input "Search for option" at bounding box center [113, 269] width 167 height 18
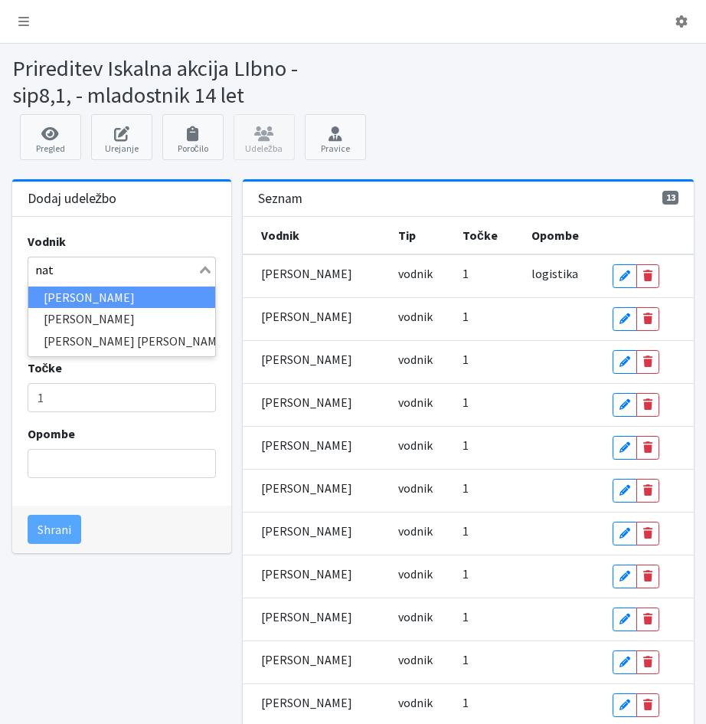
type input "nata"
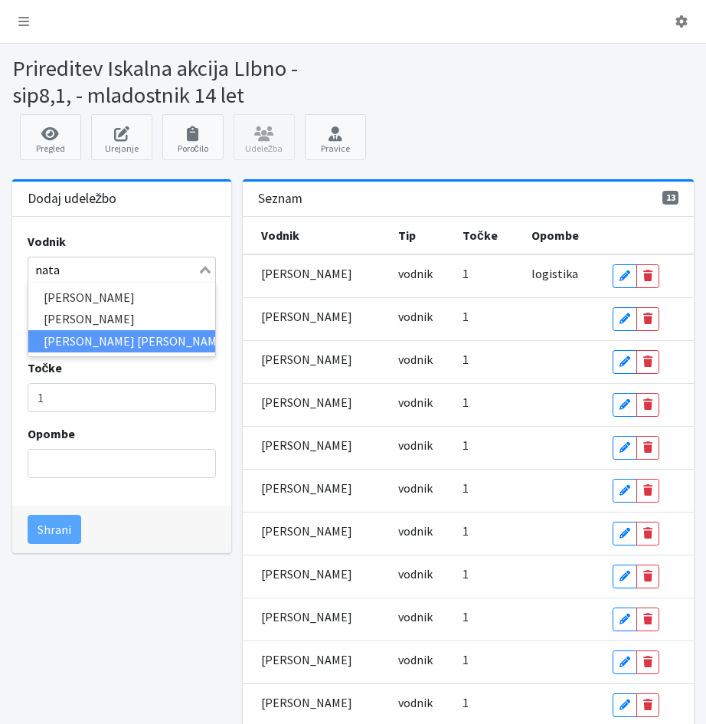
click at [80, 339] on li "[PERSON_NAME] [PERSON_NAME]" at bounding box center [122, 341] width 188 height 22
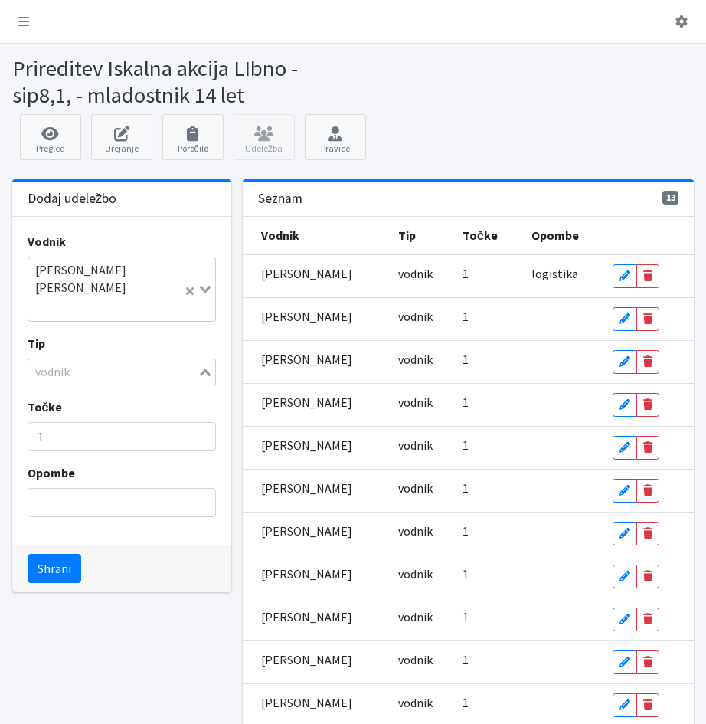
scroll to position [310, 0]
click at [207, 359] on div "Loading..." at bounding box center [207, 369] width 18 height 21
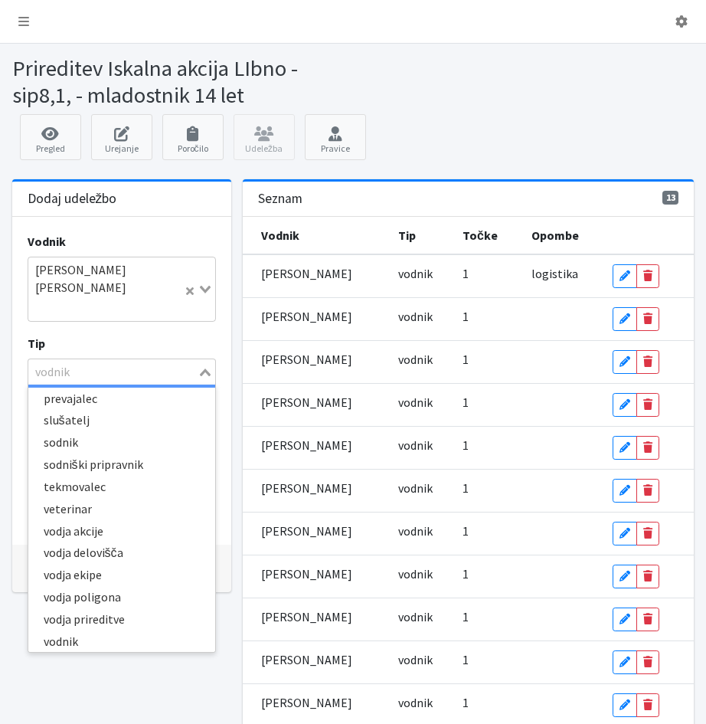
scroll to position [291, 0]
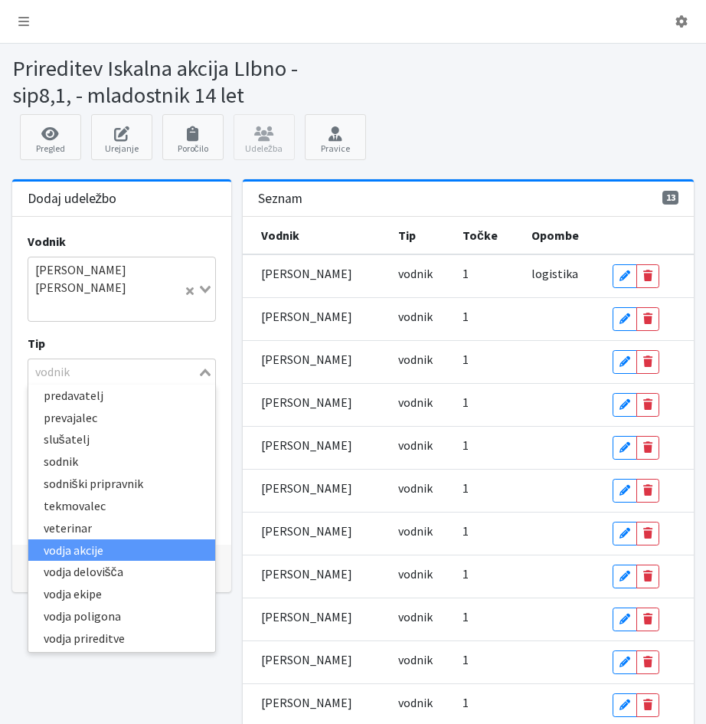
click at [77, 539] on li "vodja akcije" at bounding box center [122, 550] width 188 height 22
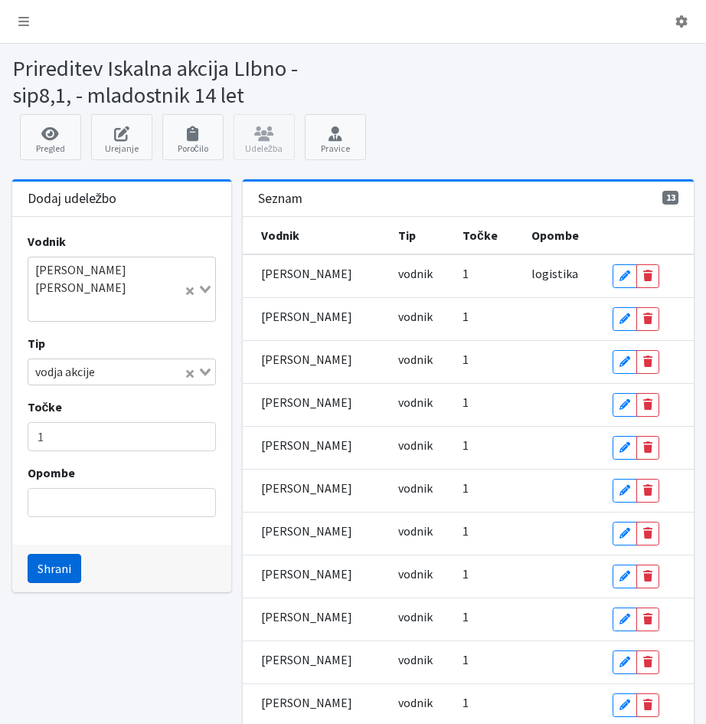
click at [56, 554] on button "Shrani" at bounding box center [55, 568] width 54 height 29
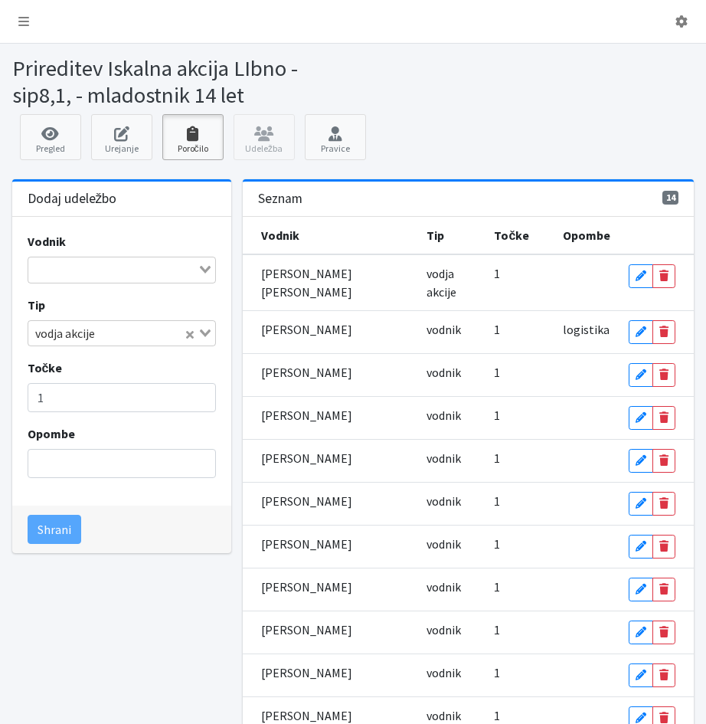
click at [190, 136] on icon at bounding box center [193, 133] width 52 height 15
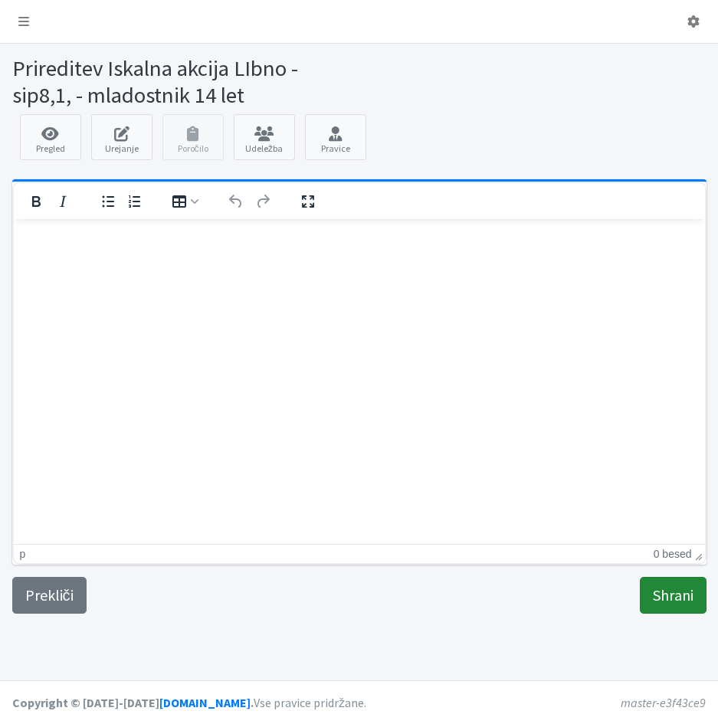
click at [651, 597] on input "Shrani" at bounding box center [673, 595] width 67 height 37
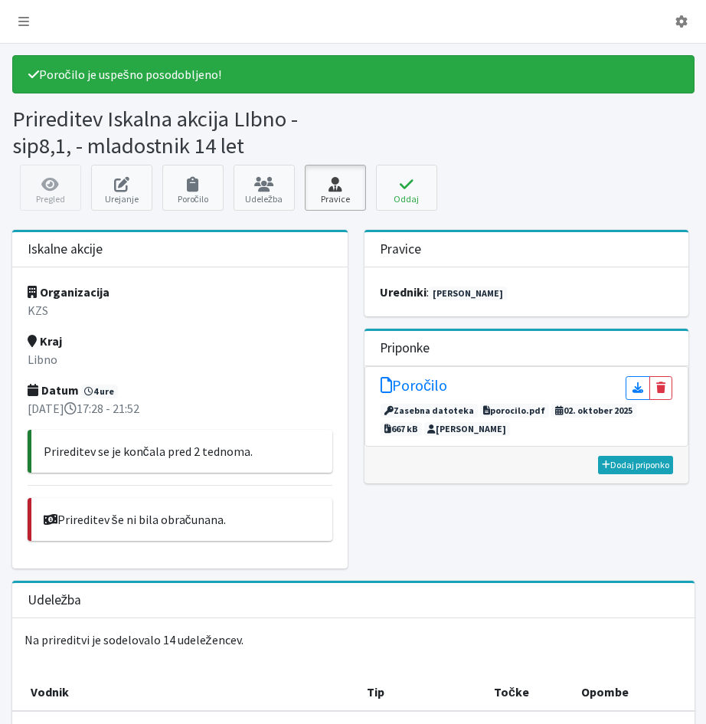
click at [325, 195] on link "Pravice" at bounding box center [335, 188] width 61 height 46
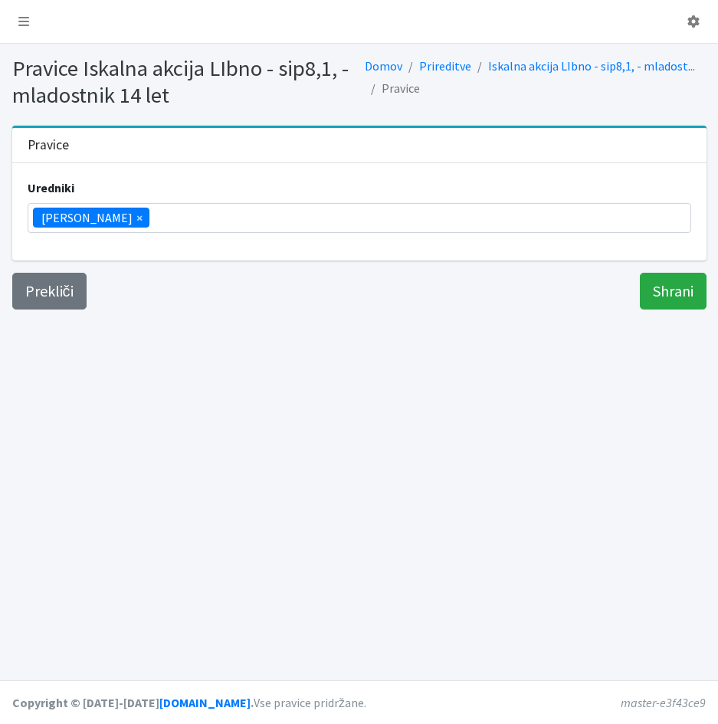
scroll to position [241, 0]
click at [153, 223] on input "search" at bounding box center [157, 217] width 9 height 18
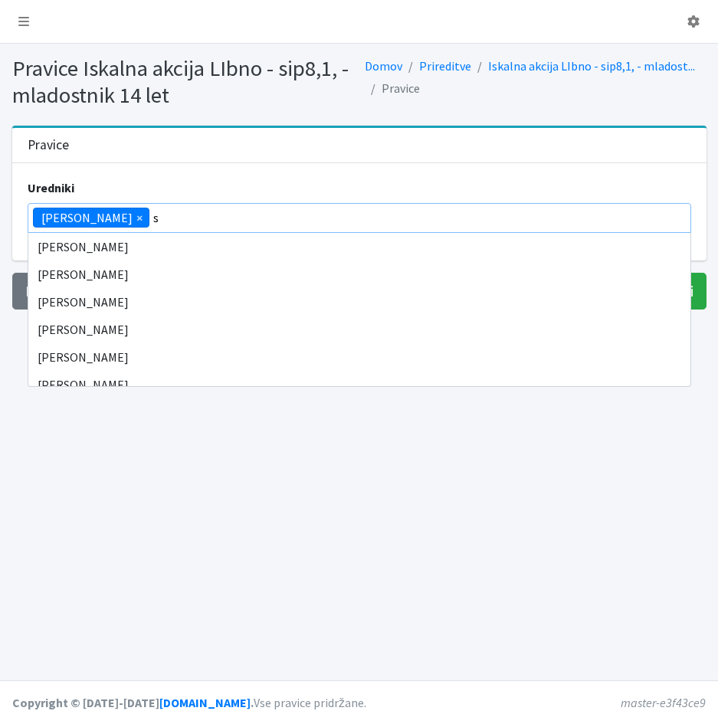
scroll to position [0, 0]
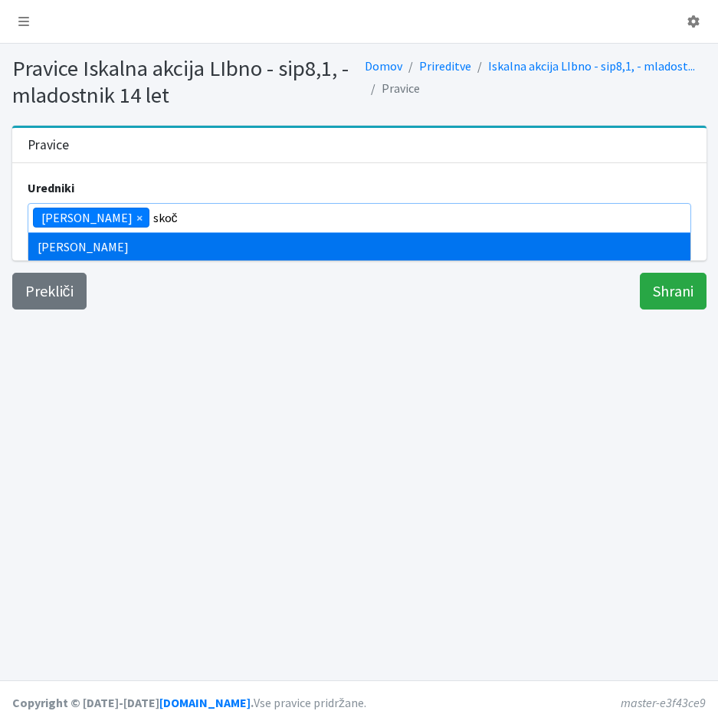
type input "skoč"
type input "zamer"
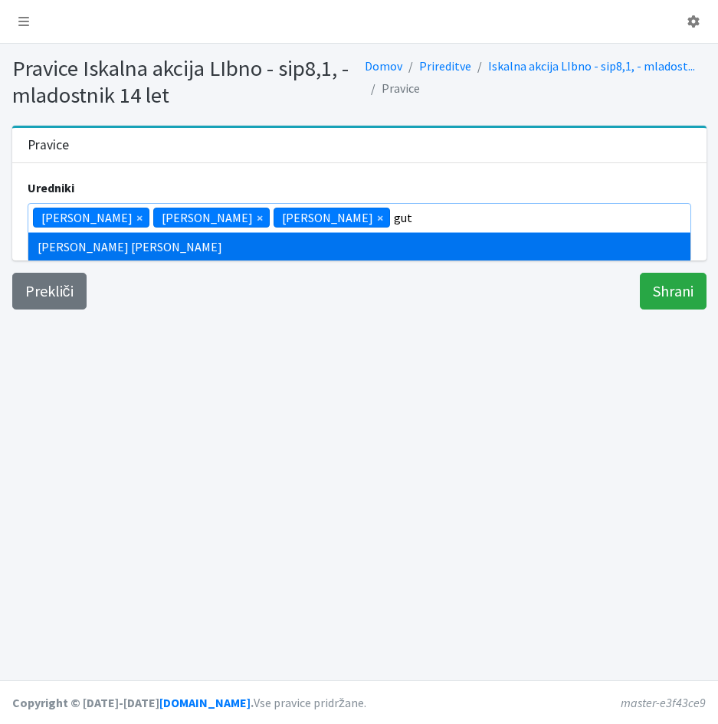
type input "gut"
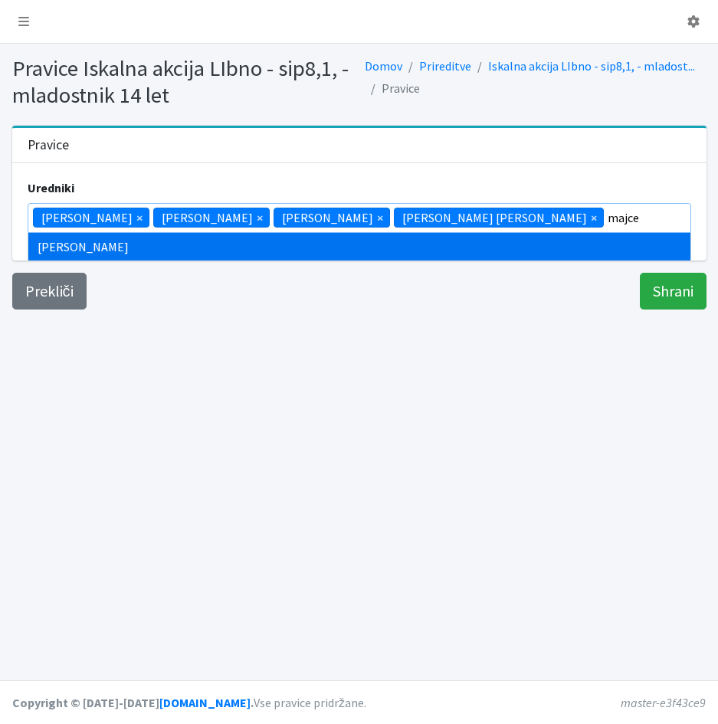
type input "majce"
select select "1005"
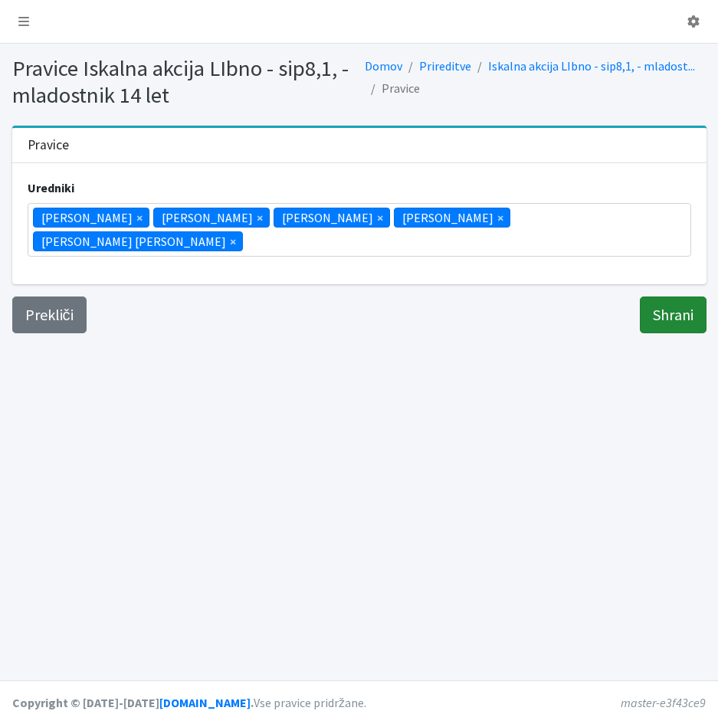
click at [683, 296] on input "Shrani" at bounding box center [673, 314] width 67 height 37
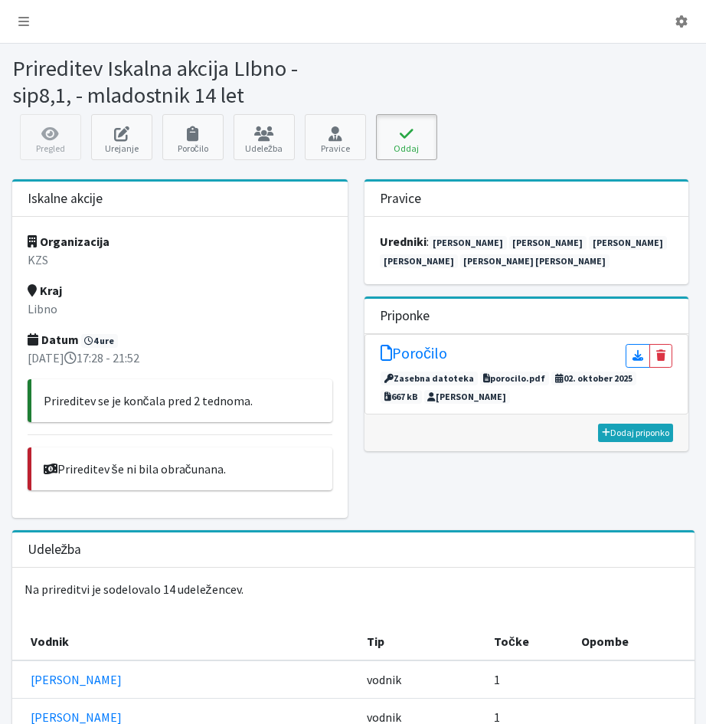
click at [397, 141] on icon at bounding box center [407, 133] width 52 height 15
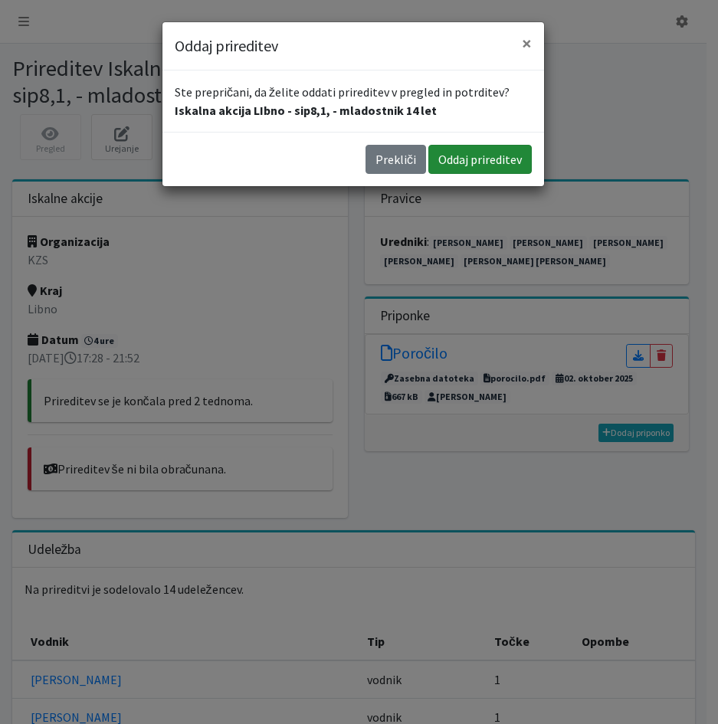
click at [478, 158] on button "Oddaj prireditev" at bounding box center [479, 159] width 103 height 29
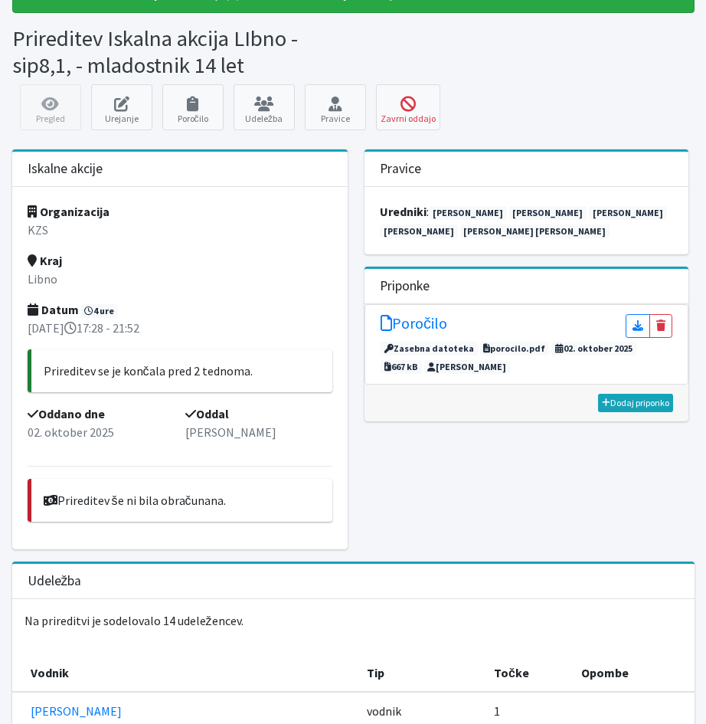
scroll to position [77, 0]
